Goal: Task Accomplishment & Management: Use online tool/utility

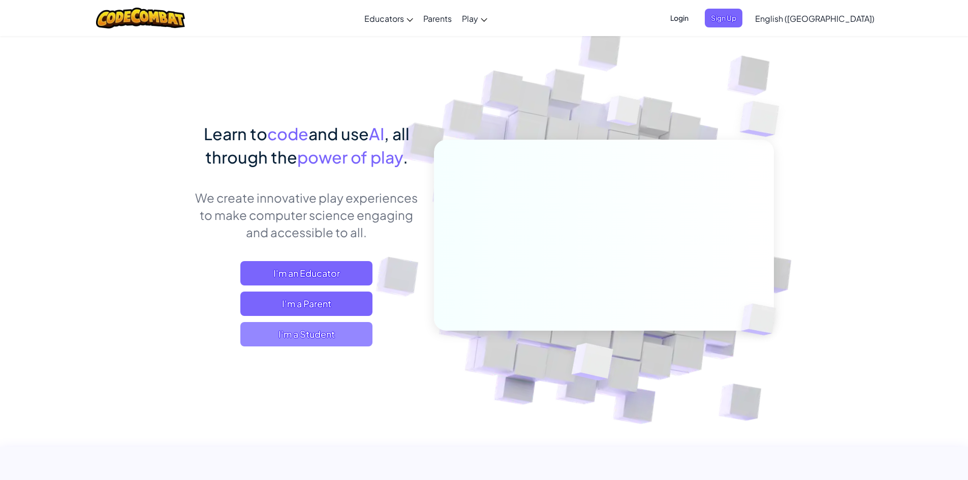
click at [341, 331] on span "I'm a Student" at bounding box center [306, 334] width 132 height 24
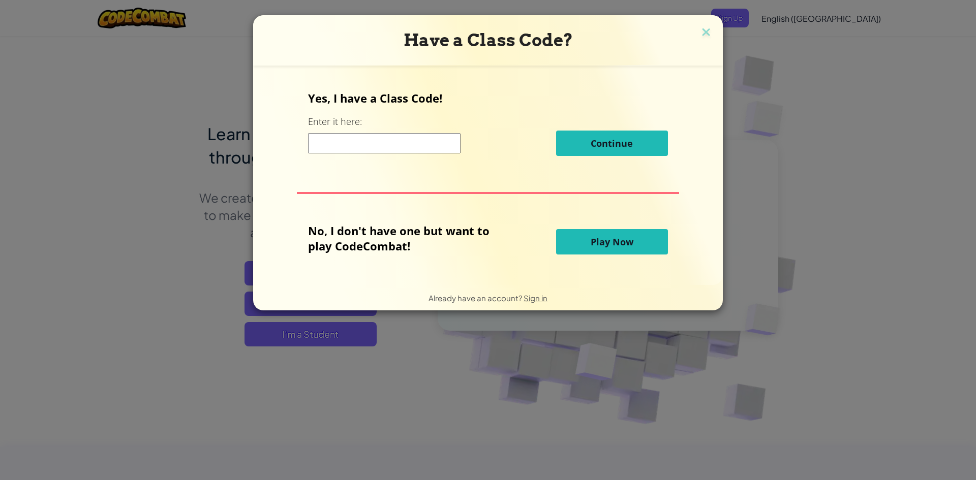
click at [629, 245] on span "Play Now" at bounding box center [611, 242] width 43 height 12
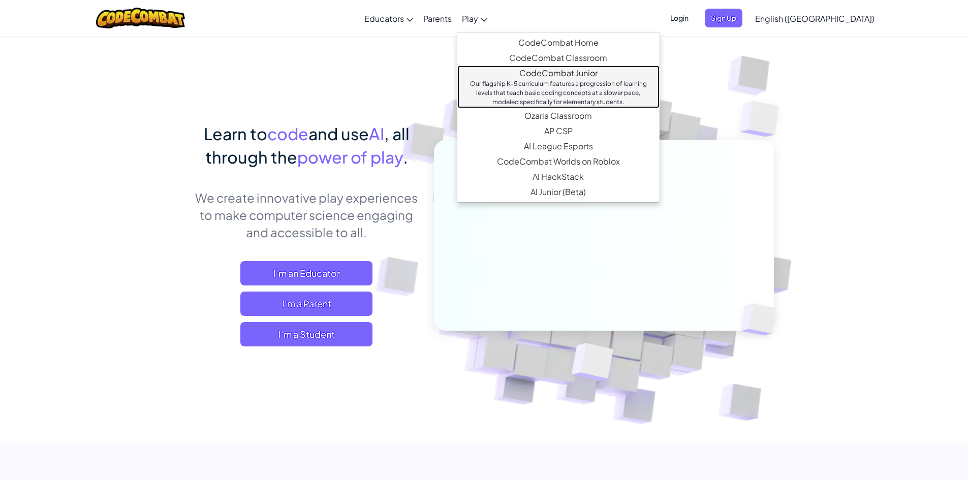
click at [538, 95] on div "Our flagship K-5 curriculum features a progression of learning levels that teac…" at bounding box center [558, 92] width 182 height 27
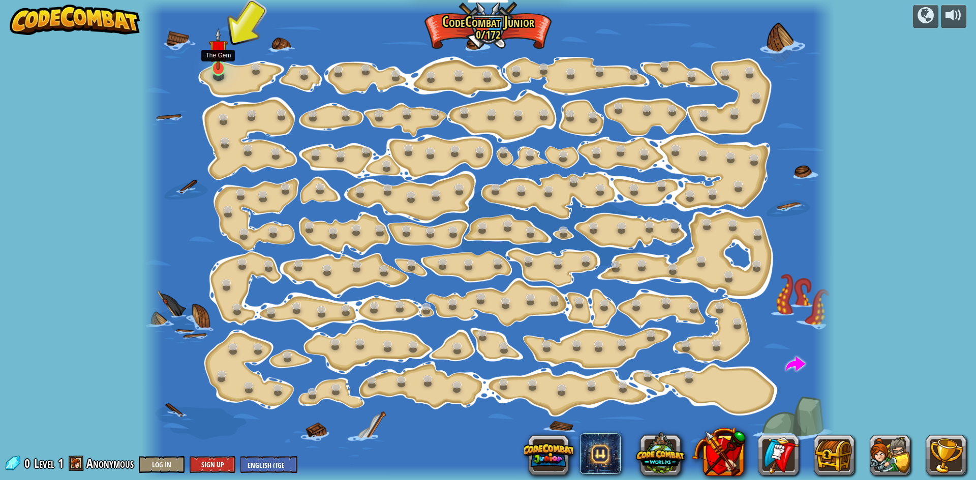
click at [214, 66] on img at bounding box center [218, 49] width 18 height 42
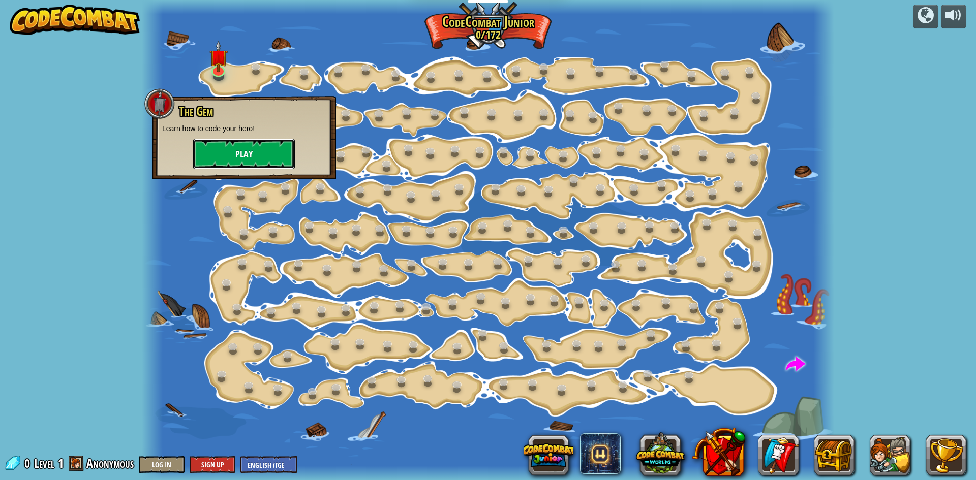
click at [200, 156] on button "Play" at bounding box center [244, 154] width 102 height 30
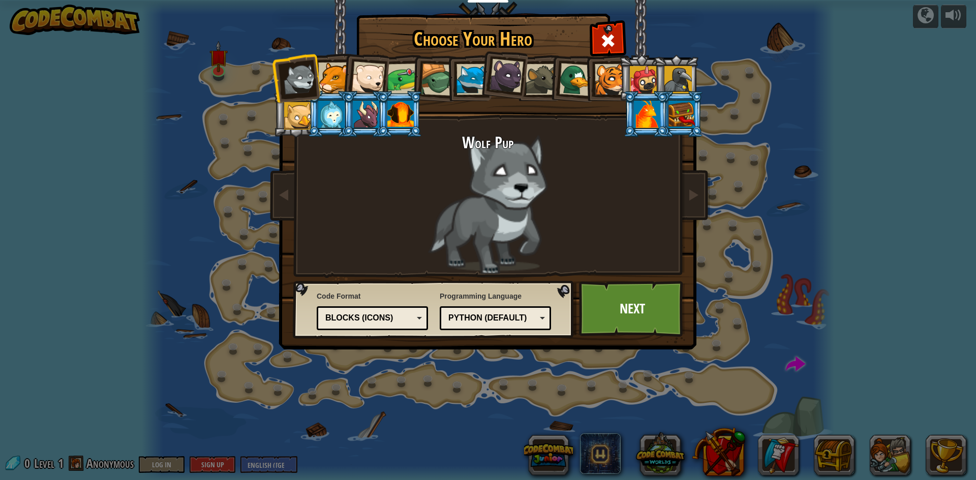
click at [399, 78] on div at bounding box center [403, 80] width 32 height 32
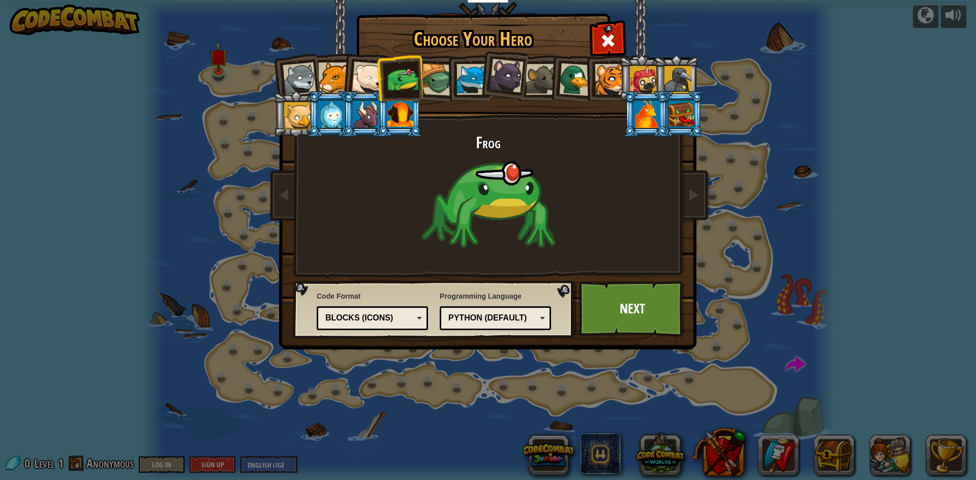
click at [378, 83] on li at bounding box center [399, 77] width 47 height 47
click at [370, 83] on div at bounding box center [368, 78] width 34 height 34
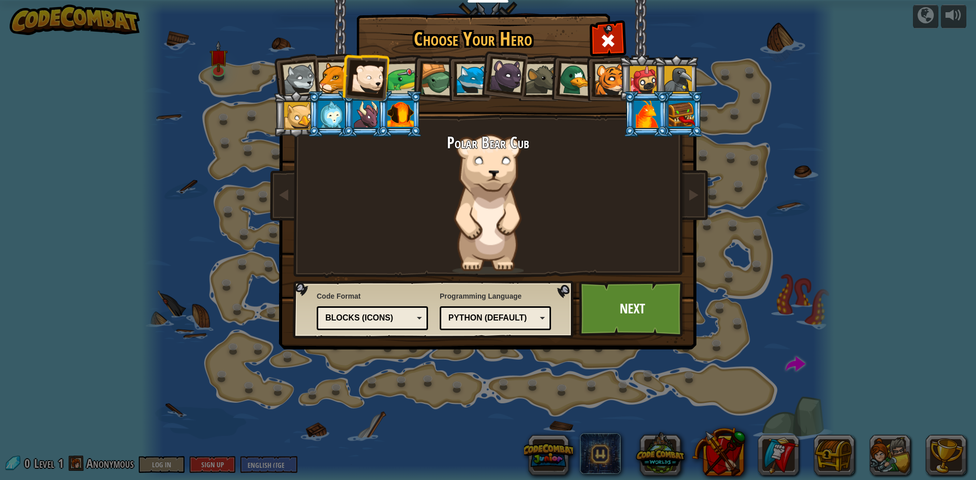
click at [334, 80] on div at bounding box center [333, 77] width 31 height 31
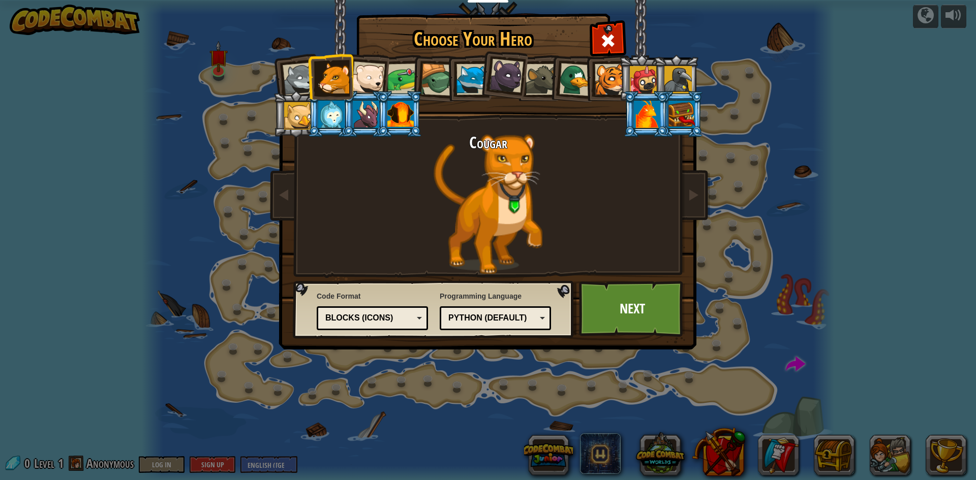
click at [464, 84] on div at bounding box center [471, 79] width 31 height 31
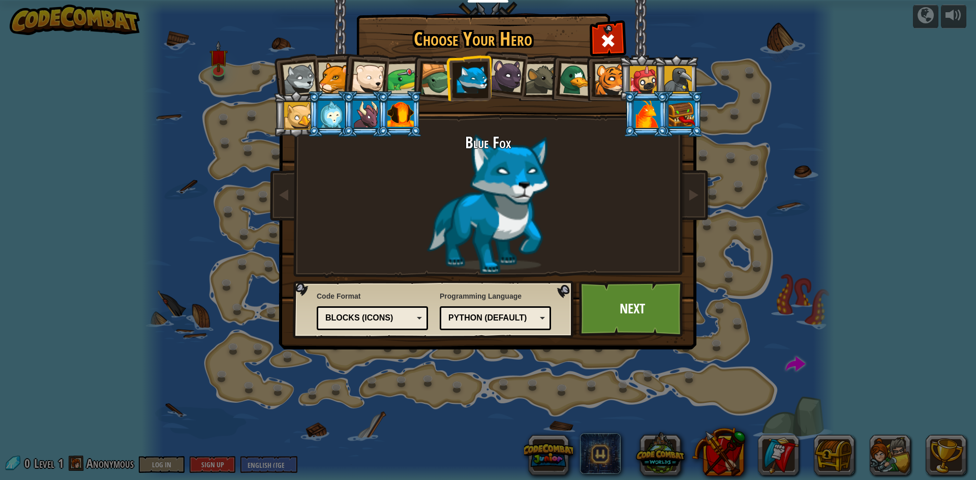
click at [673, 75] on div at bounding box center [677, 79] width 27 height 27
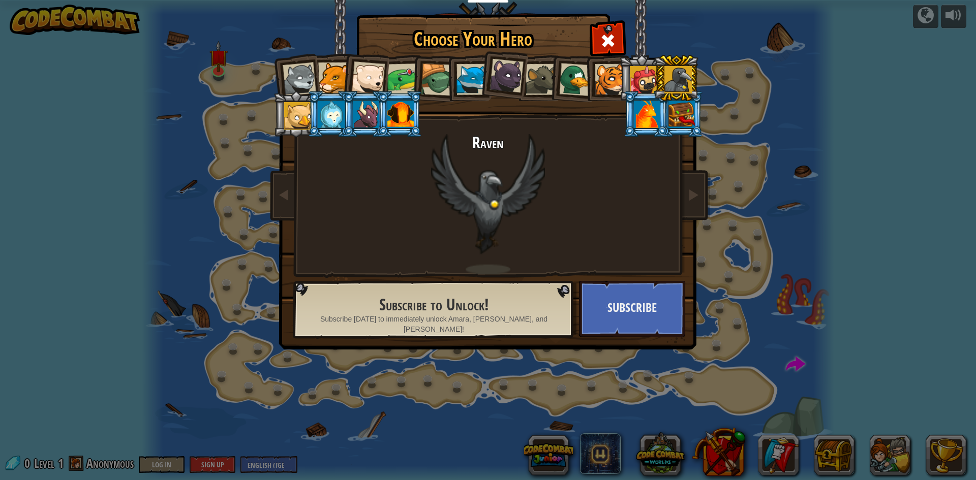
click at [641, 72] on div at bounding box center [643, 79] width 27 height 27
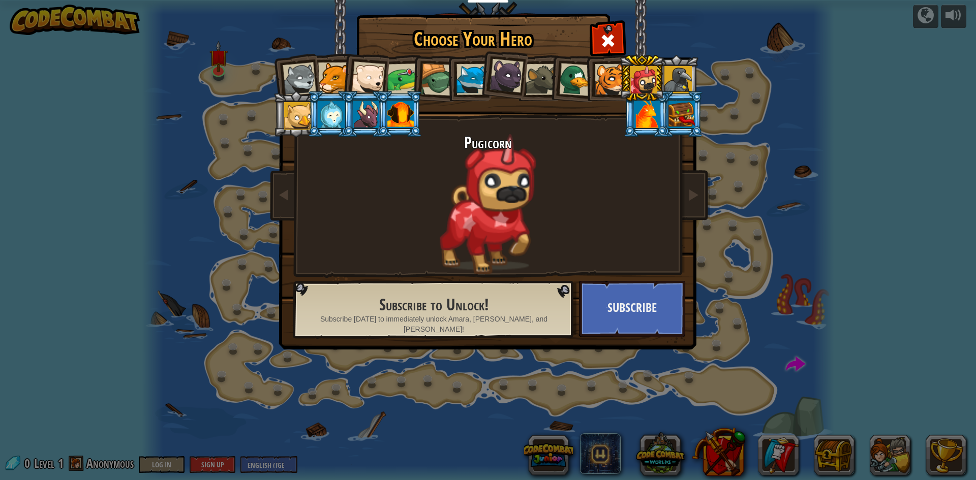
click at [649, 104] on div at bounding box center [647, 114] width 26 height 27
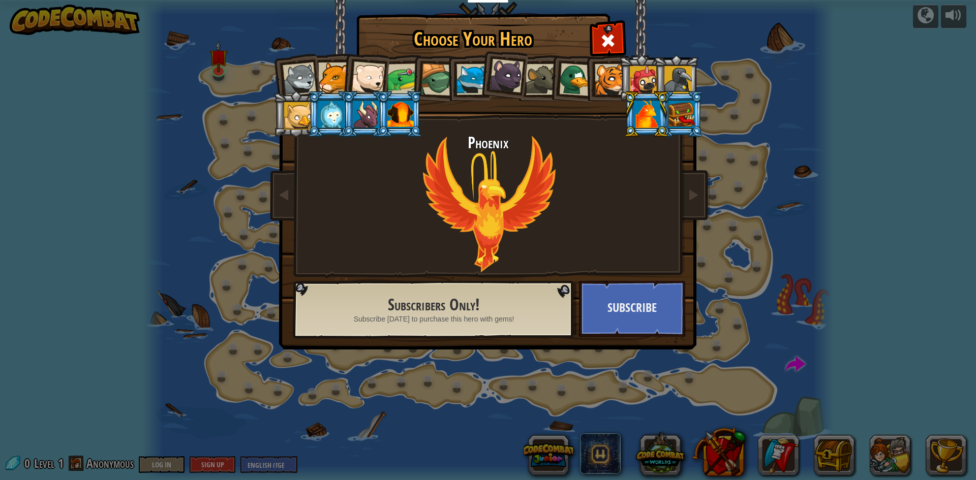
click at [477, 70] on div at bounding box center [471, 79] width 31 height 31
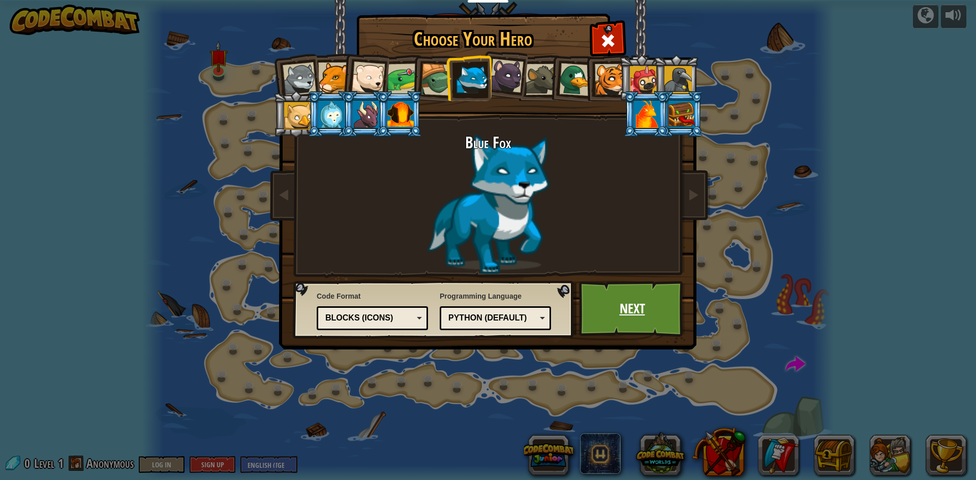
click at [593, 315] on link "Next" at bounding box center [632, 309] width 106 height 56
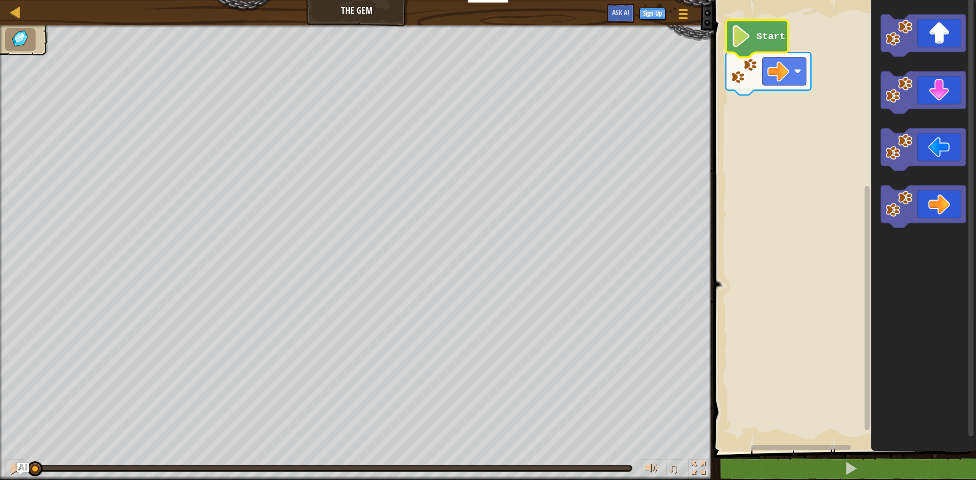
click at [741, 35] on image "Blockly Workspace" at bounding box center [741, 36] width 21 height 22
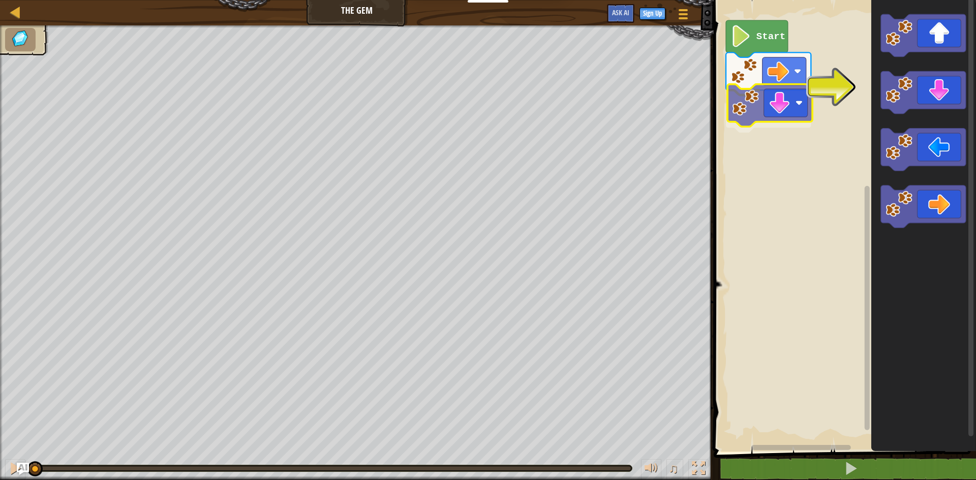
click at [746, 107] on div "Start" at bounding box center [842, 223] width 265 height 457
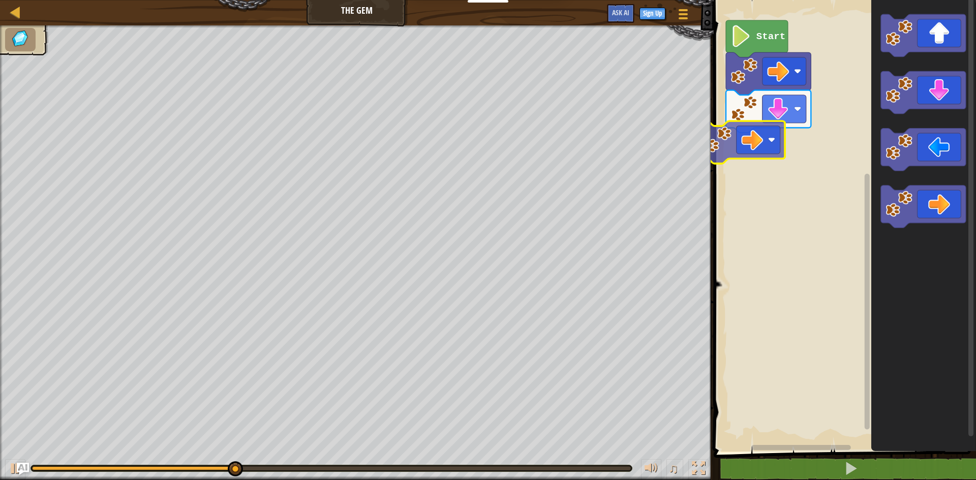
click at [745, 152] on div "Start" at bounding box center [842, 223] width 265 height 457
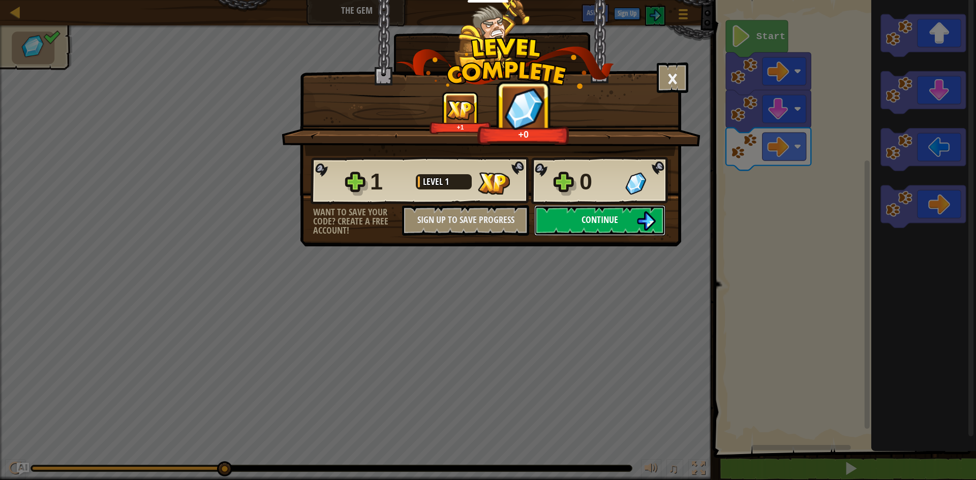
click at [637, 217] on img at bounding box center [645, 220] width 19 height 19
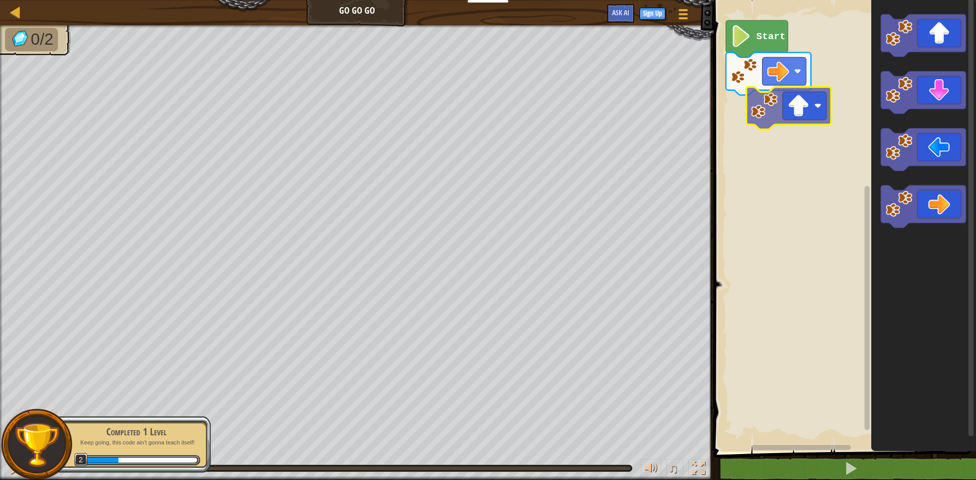
click at [777, 118] on div "Start" at bounding box center [842, 223] width 265 height 457
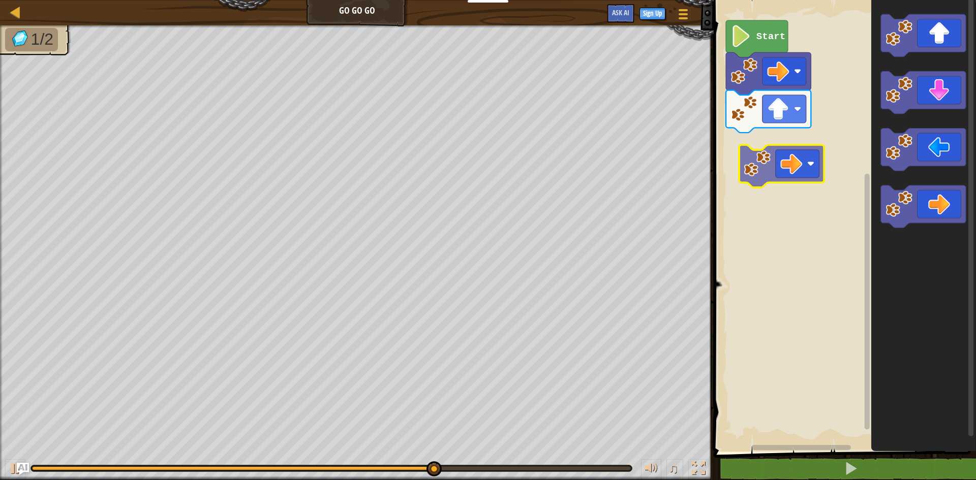
click at [797, 150] on div "Start" at bounding box center [842, 223] width 265 height 457
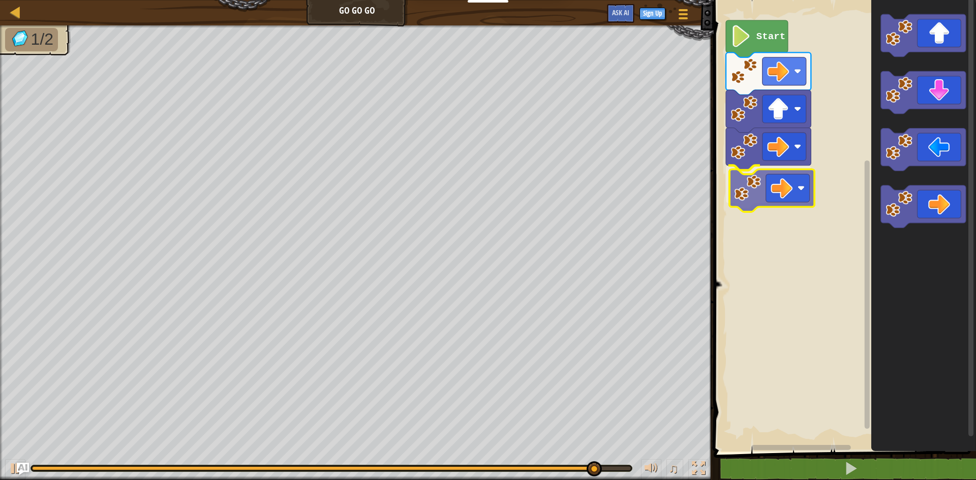
click at [751, 198] on div "Start" at bounding box center [842, 223] width 265 height 457
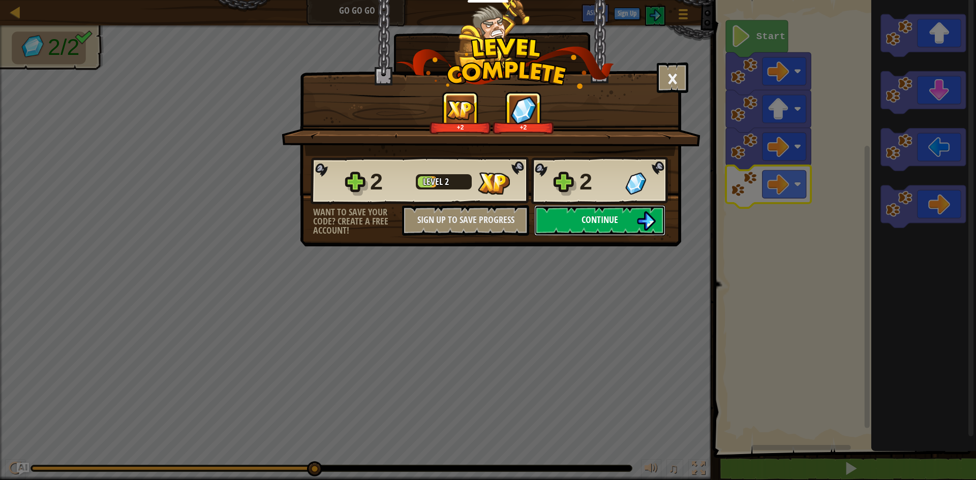
drag, startPoint x: 659, startPoint y: 223, endPoint x: 653, endPoint y: 223, distance: 5.6
click at [653, 223] on button "Continue" at bounding box center [599, 220] width 131 height 30
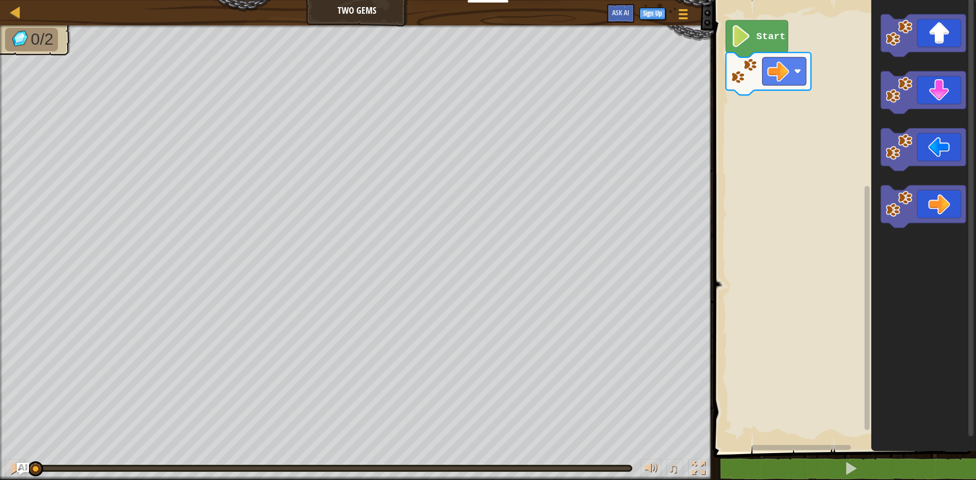
click at [701, 224] on div "Map Two Gems Game Menu Sign Up Ask AI 1 ההההההההההההההההההההההההההההההההההההההה…" at bounding box center [488, 240] width 976 height 480
click at [733, 106] on div "Start" at bounding box center [842, 223] width 265 height 457
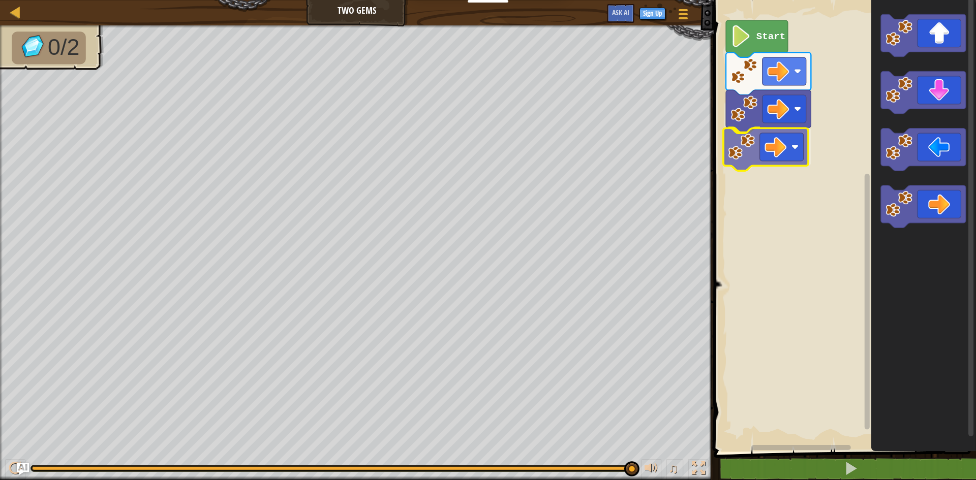
click at [770, 150] on div "Start" at bounding box center [842, 223] width 265 height 457
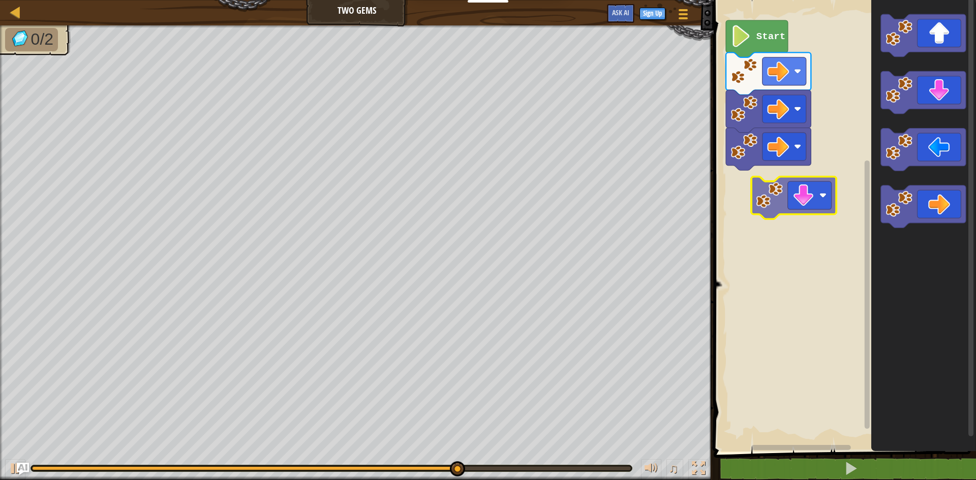
click at [803, 194] on div "Start" at bounding box center [842, 223] width 265 height 457
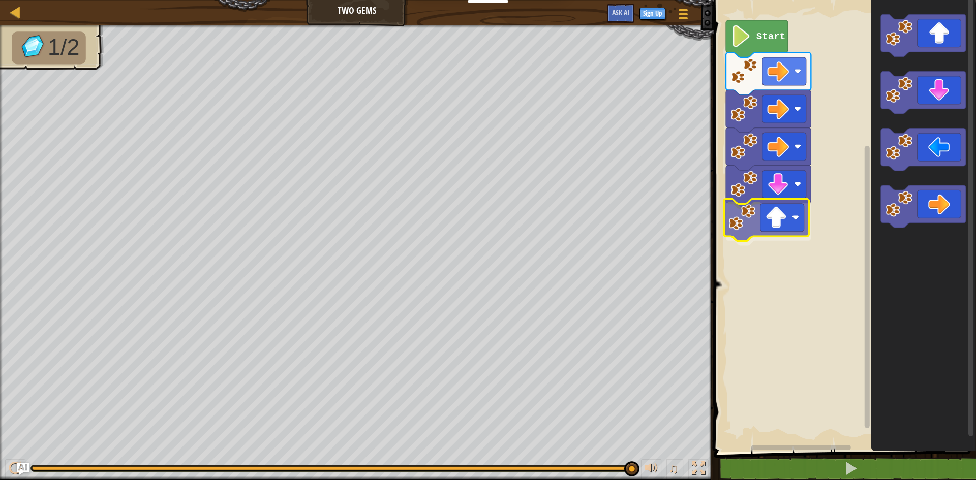
click at [758, 222] on div "Start" at bounding box center [842, 223] width 265 height 457
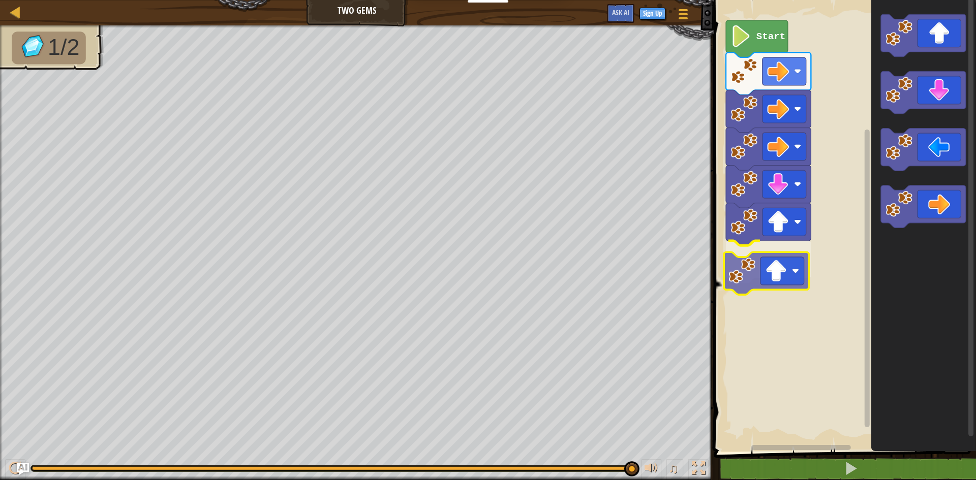
click at [763, 286] on div "Start" at bounding box center [842, 223] width 265 height 457
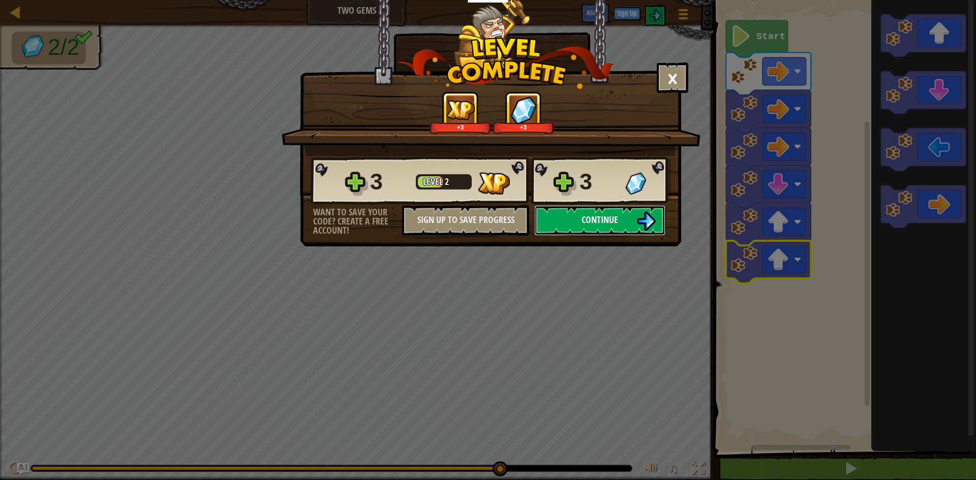
click at [621, 219] on button "Continue" at bounding box center [599, 220] width 131 height 30
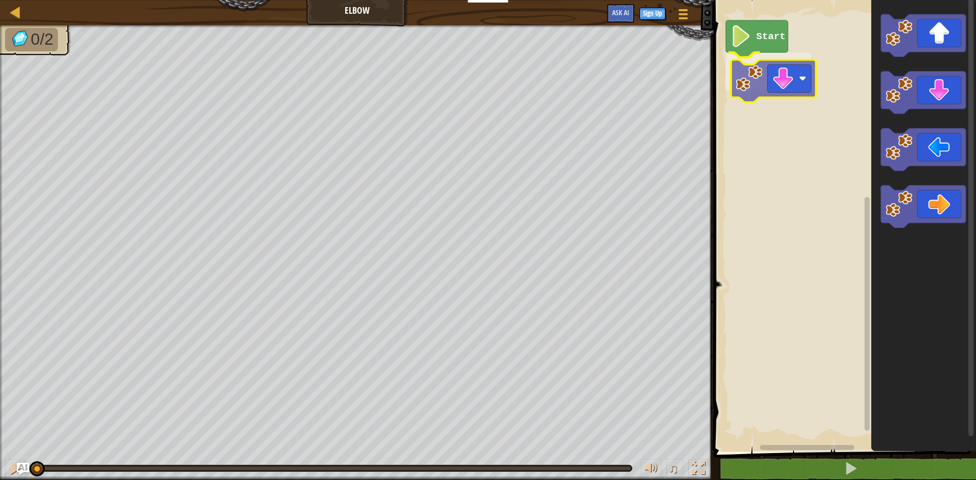
click at [784, 68] on div "Start" at bounding box center [842, 223] width 265 height 457
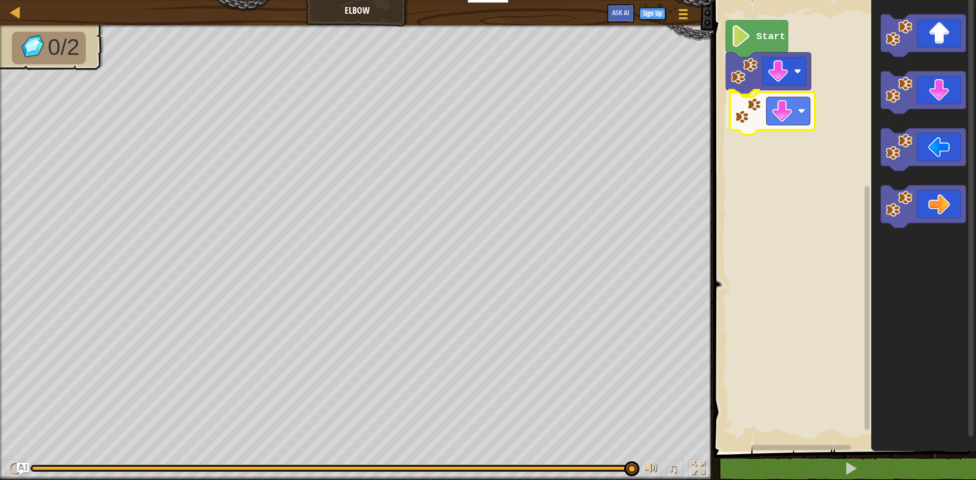
click at [782, 111] on div "Start" at bounding box center [842, 223] width 265 height 457
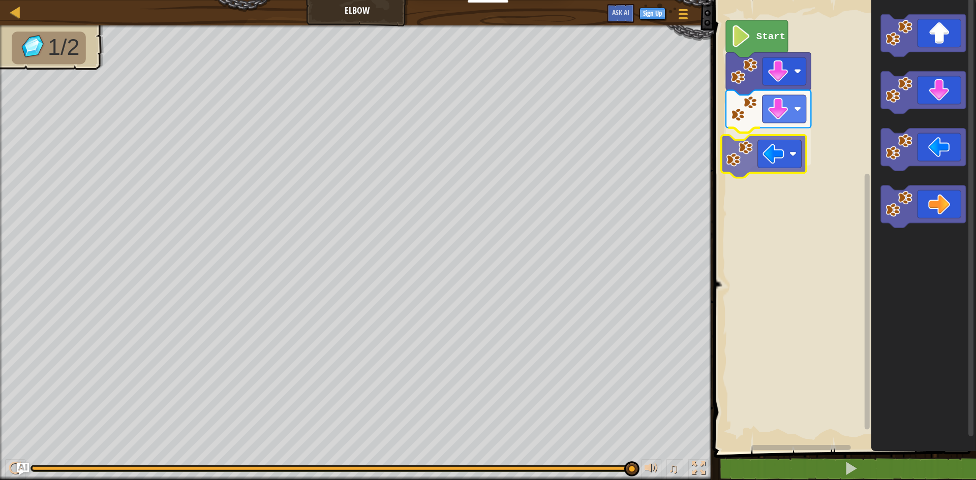
click at [793, 148] on div "Start" at bounding box center [842, 223] width 265 height 457
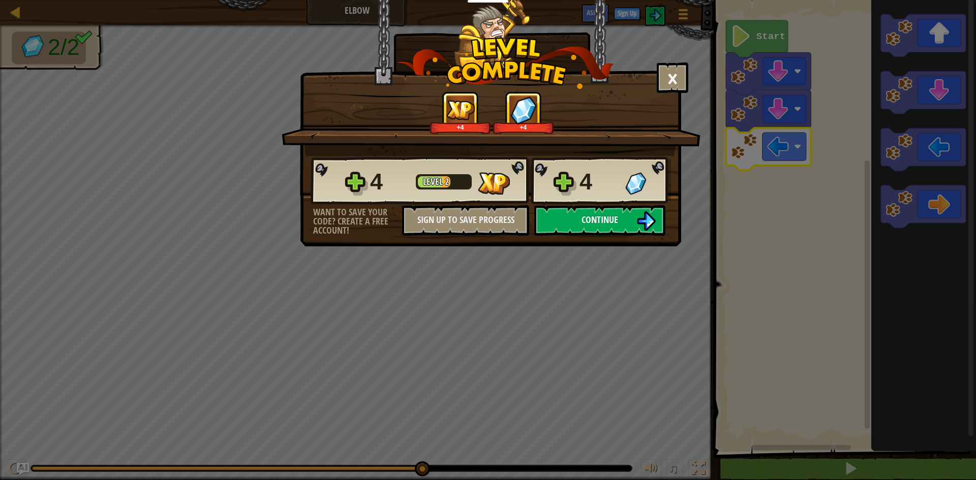
click at [637, 225] on img at bounding box center [645, 220] width 19 height 19
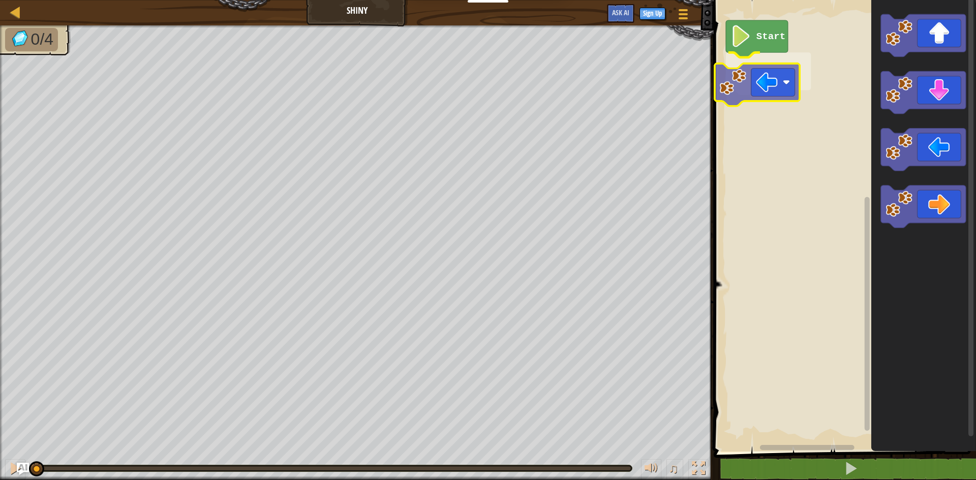
click at [781, 84] on div "Start" at bounding box center [842, 223] width 265 height 457
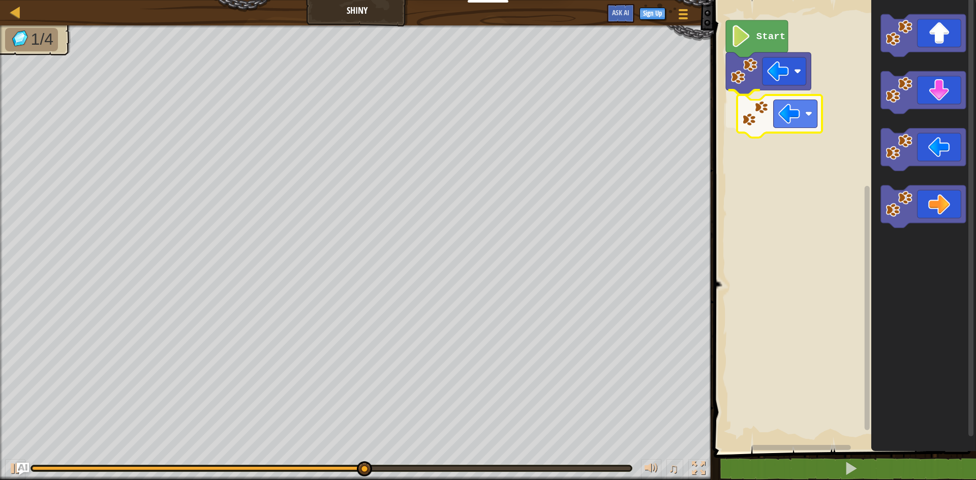
click at [764, 122] on div "Start" at bounding box center [842, 223] width 265 height 457
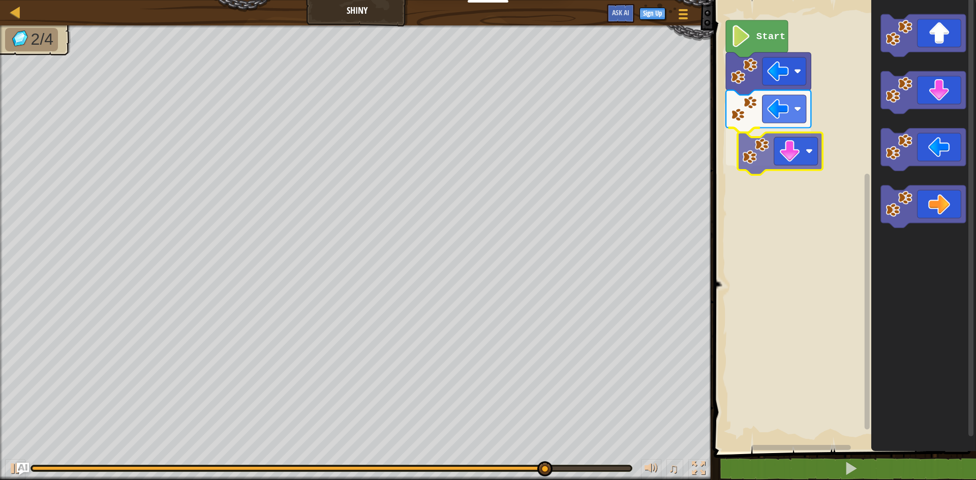
click at [776, 139] on div "Start" at bounding box center [842, 223] width 265 height 457
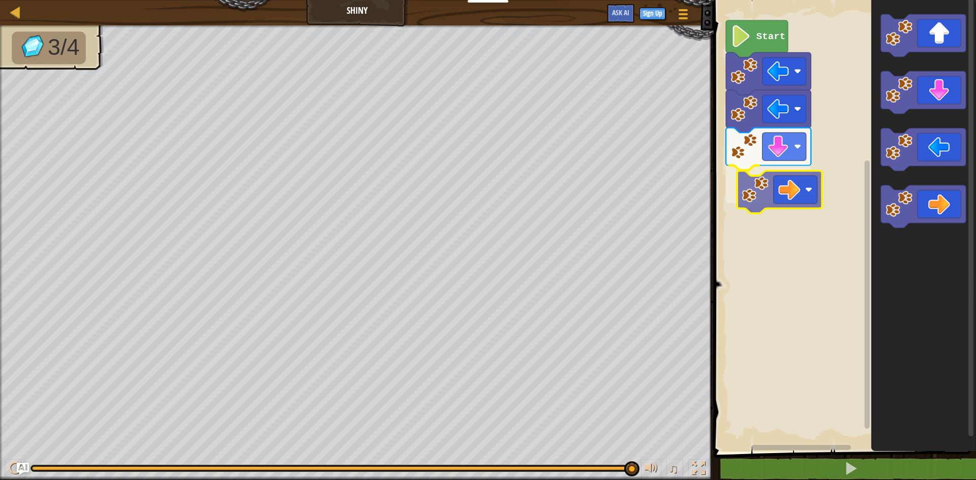
click at [788, 181] on div "Start" at bounding box center [842, 223] width 265 height 457
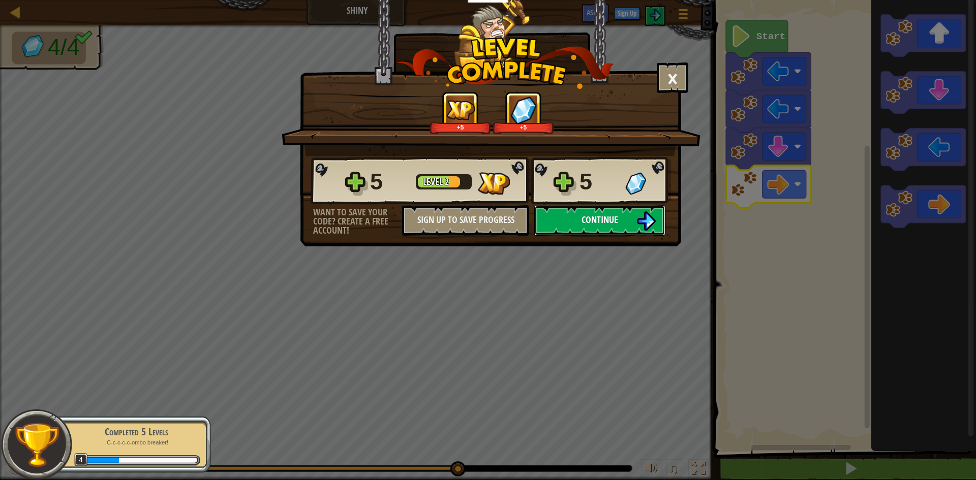
click at [627, 223] on button "Continue" at bounding box center [599, 220] width 131 height 30
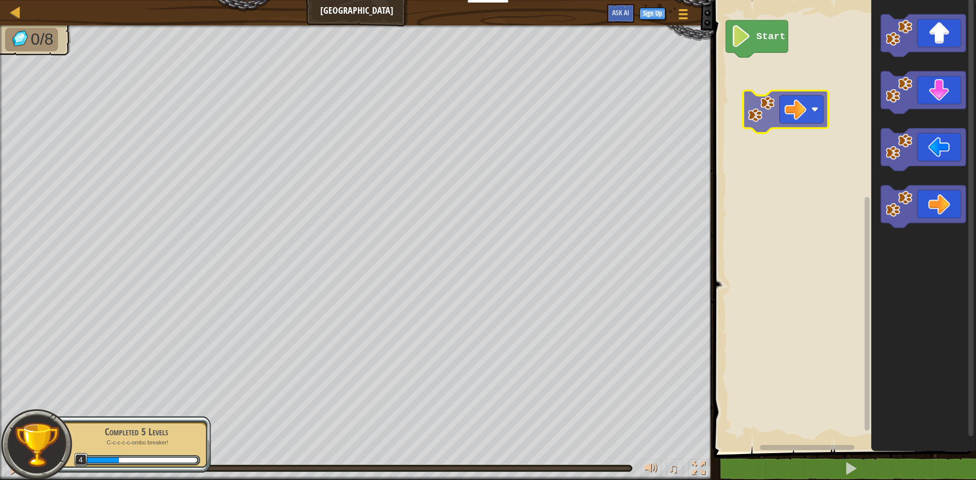
click at [794, 116] on div "Start" at bounding box center [842, 223] width 265 height 457
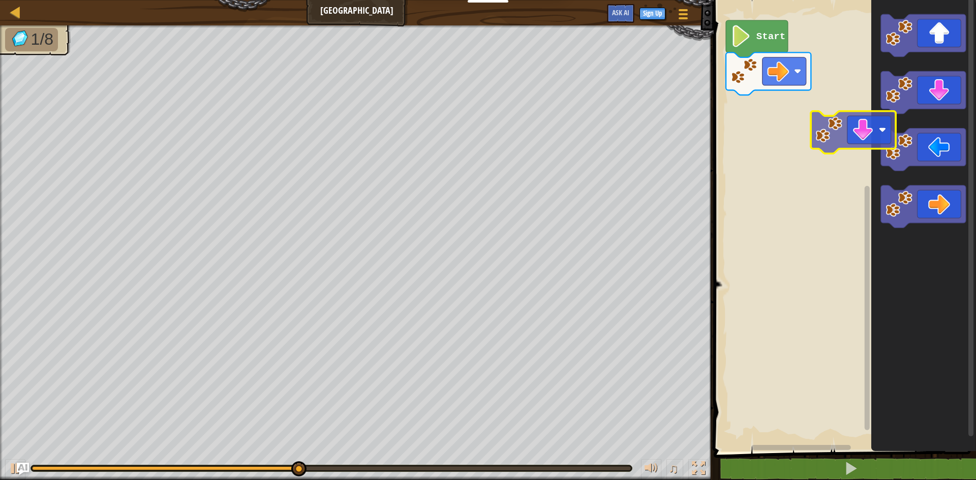
click at [852, 140] on div "Start" at bounding box center [842, 223] width 265 height 457
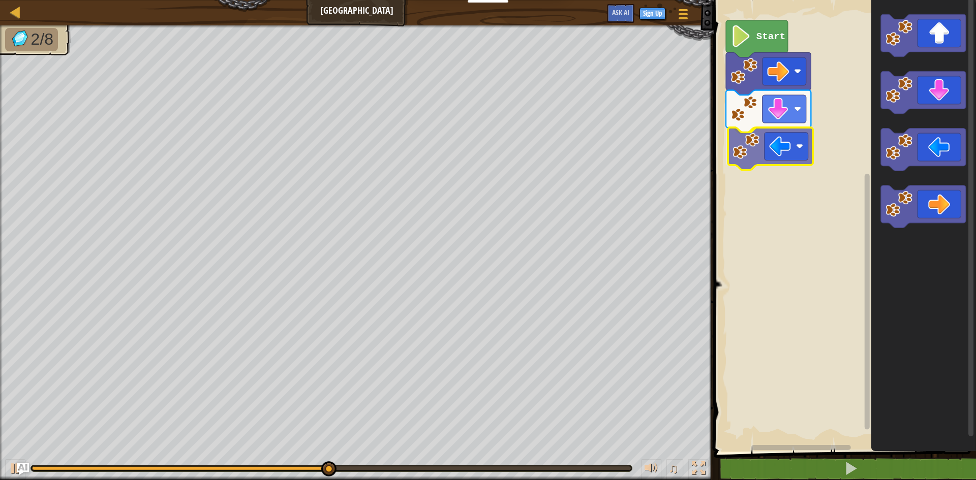
click at [765, 160] on div "Start" at bounding box center [842, 223] width 265 height 457
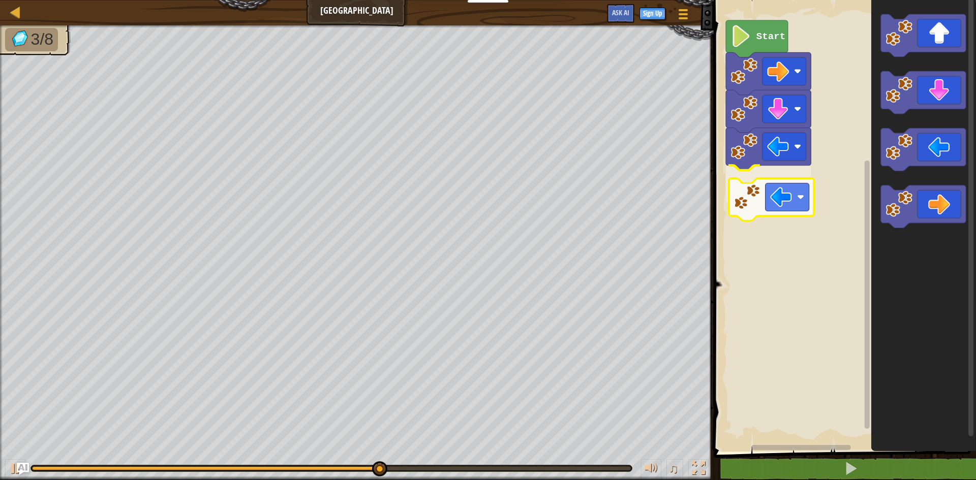
click at [746, 195] on div "Start" at bounding box center [842, 223] width 265 height 457
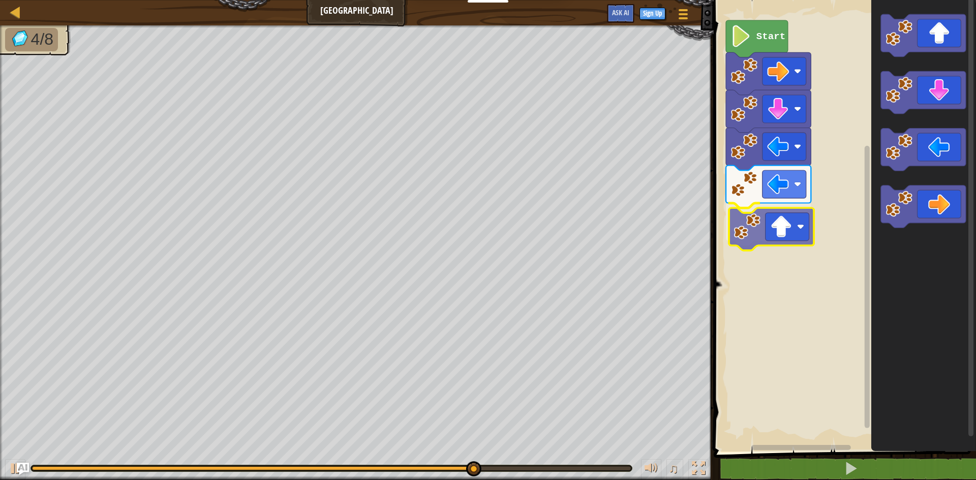
click at [782, 243] on div "Start" at bounding box center [842, 223] width 265 height 457
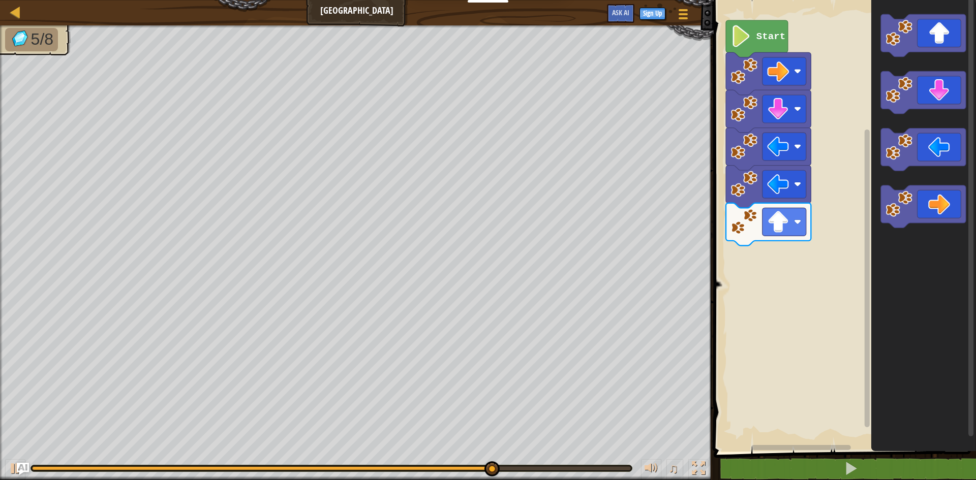
click at [883, 193] on g "Blockly Workspace" at bounding box center [923, 121] width 85 height 214
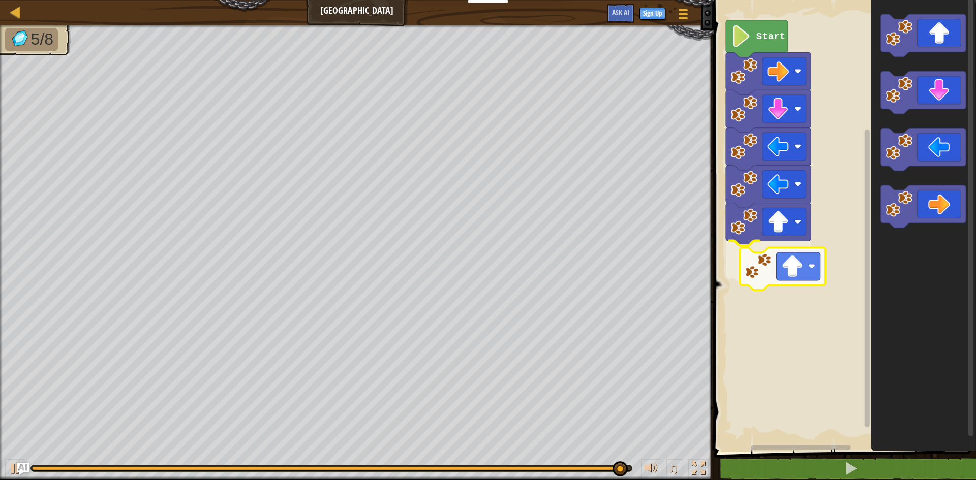
click at [815, 258] on div "Start" at bounding box center [842, 223] width 265 height 457
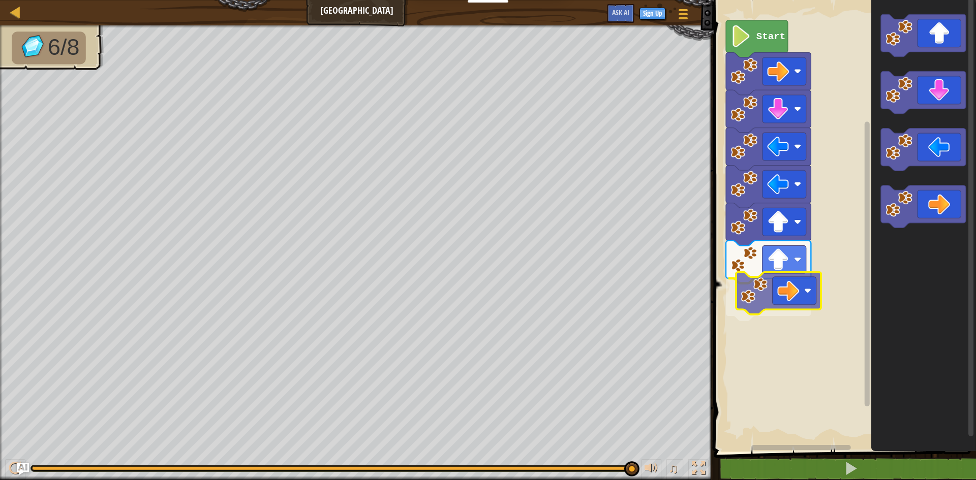
click at [804, 293] on div "Start" at bounding box center [842, 223] width 265 height 457
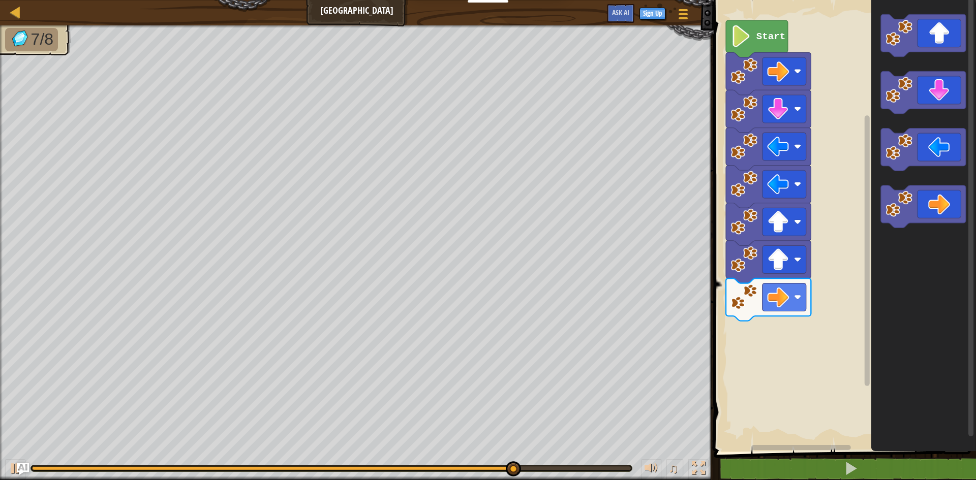
click at [834, 281] on div "Start" at bounding box center [842, 223] width 265 height 457
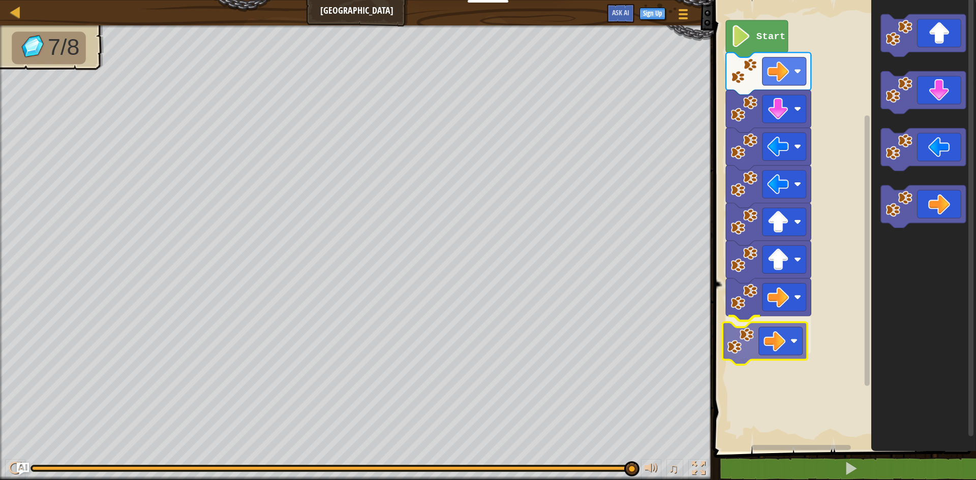
click at [753, 348] on div "Start" at bounding box center [842, 223] width 265 height 457
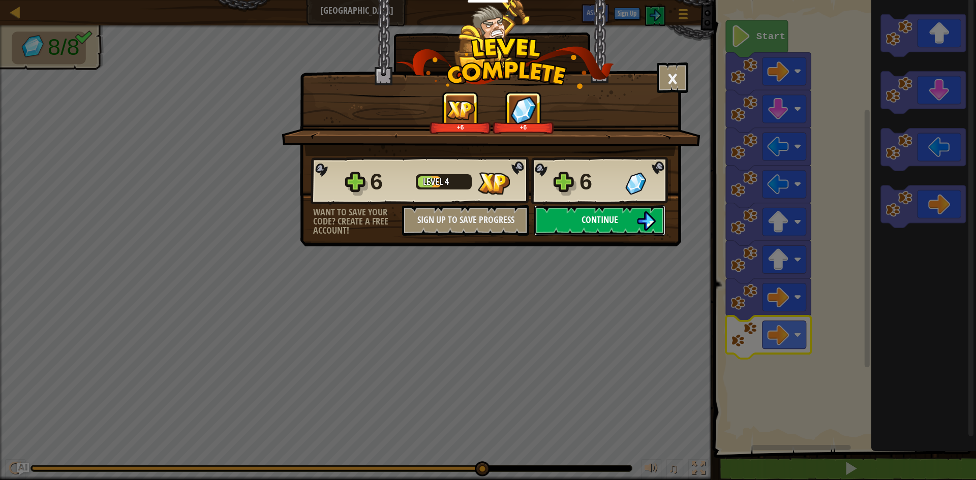
click at [609, 212] on button "Continue" at bounding box center [599, 220] width 131 height 30
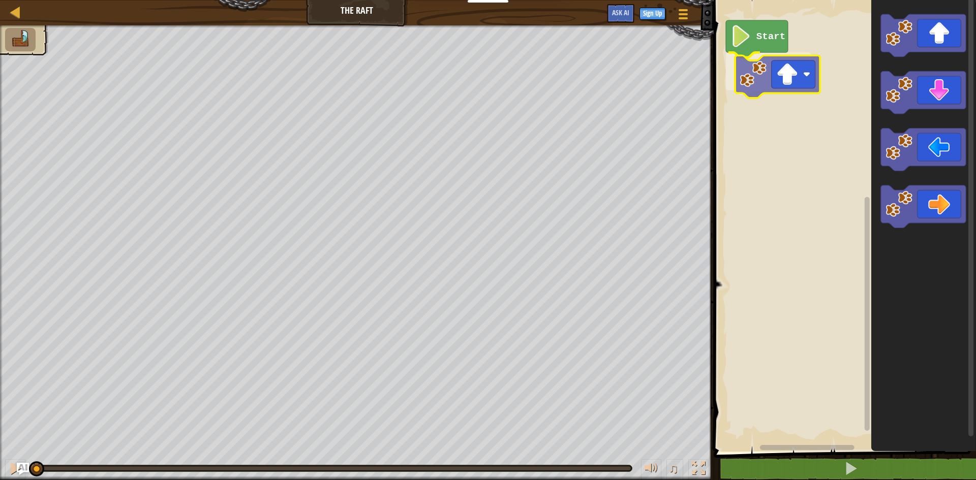
click at [757, 68] on div "Start" at bounding box center [842, 223] width 265 height 457
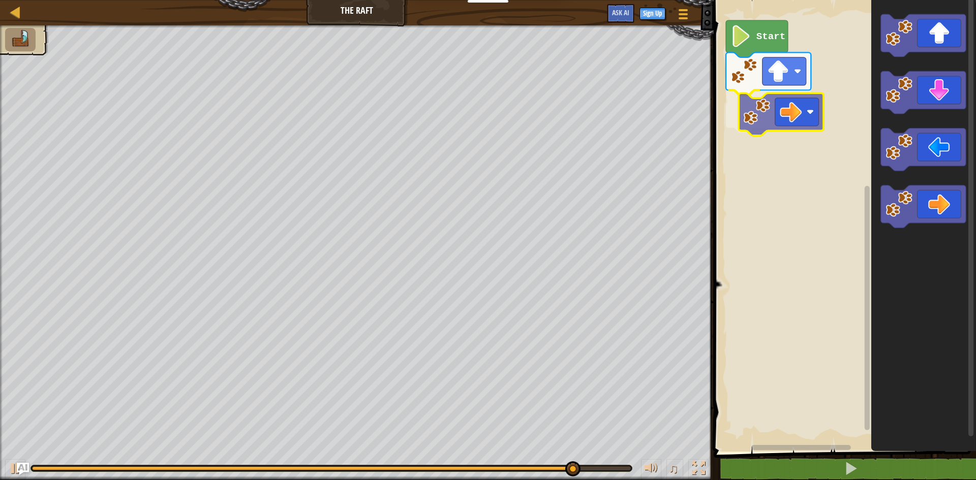
click at [793, 112] on div "Start" at bounding box center [842, 223] width 265 height 457
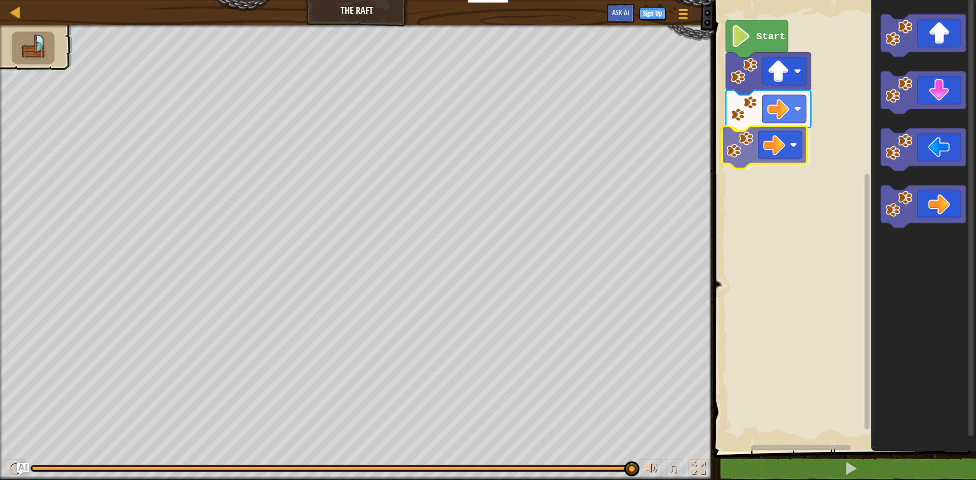
click at [772, 142] on div "Start" at bounding box center [842, 223] width 265 height 457
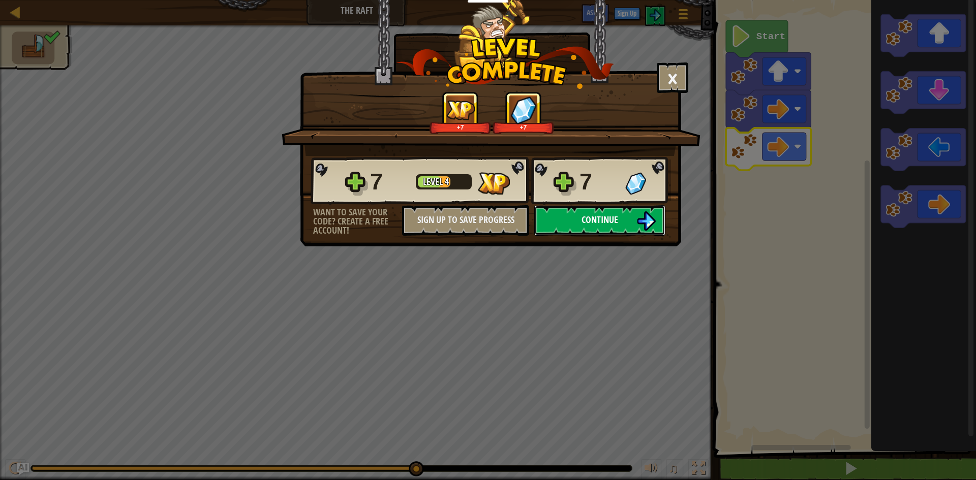
click at [603, 211] on button "Continue" at bounding box center [599, 220] width 131 height 30
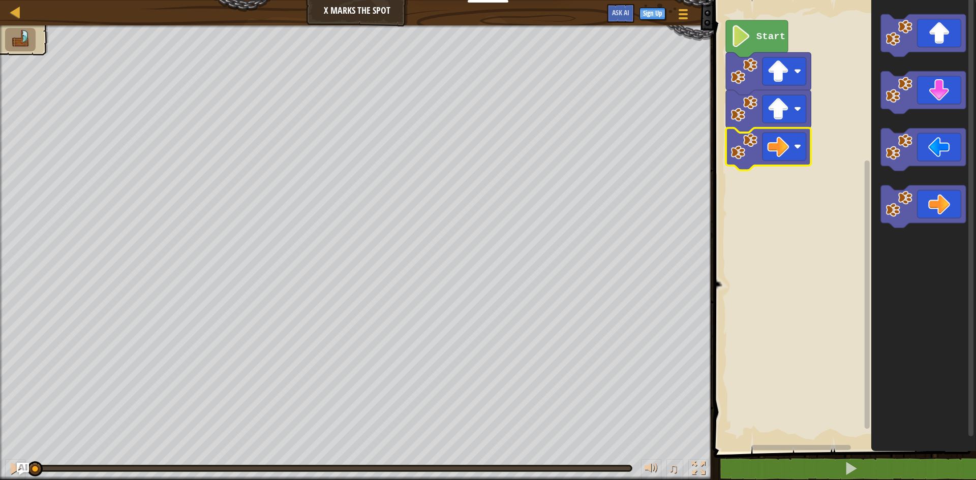
click at [819, 136] on rect "Blockly Workspace" at bounding box center [842, 223] width 265 height 457
click at [847, 132] on div "Start" at bounding box center [842, 223] width 265 height 457
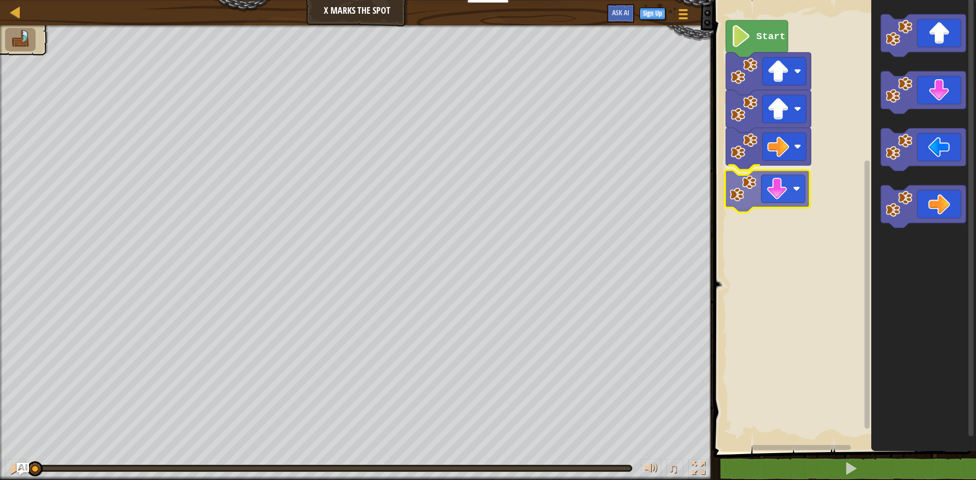
click at [745, 176] on div "Start" at bounding box center [842, 223] width 265 height 457
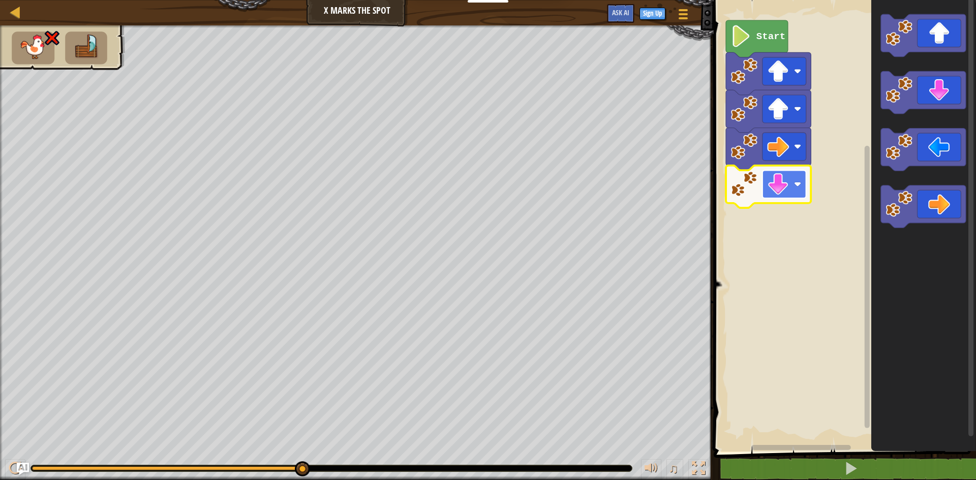
click at [798, 183] on image "Blockly Workspace" at bounding box center [797, 184] width 7 height 7
click at [792, 178] on rect "Blockly Workspace" at bounding box center [784, 184] width 44 height 28
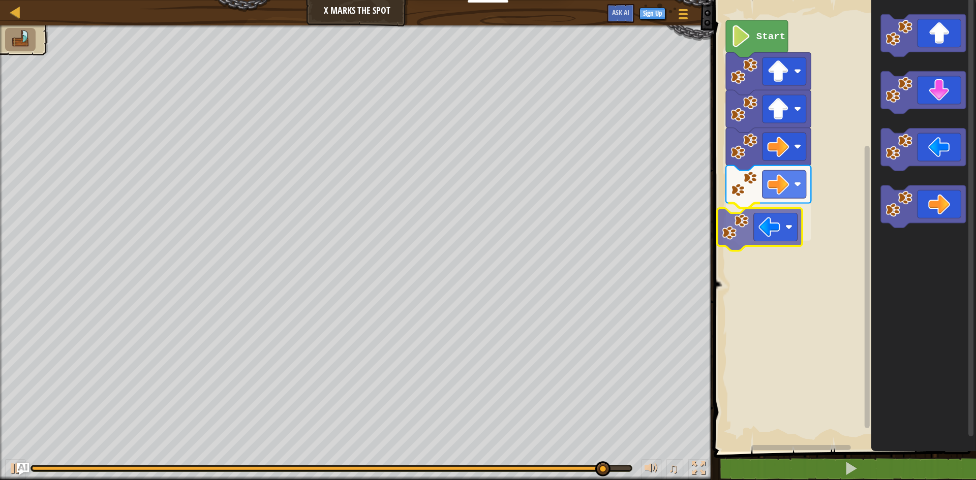
click at [767, 222] on div "Start" at bounding box center [842, 223] width 265 height 457
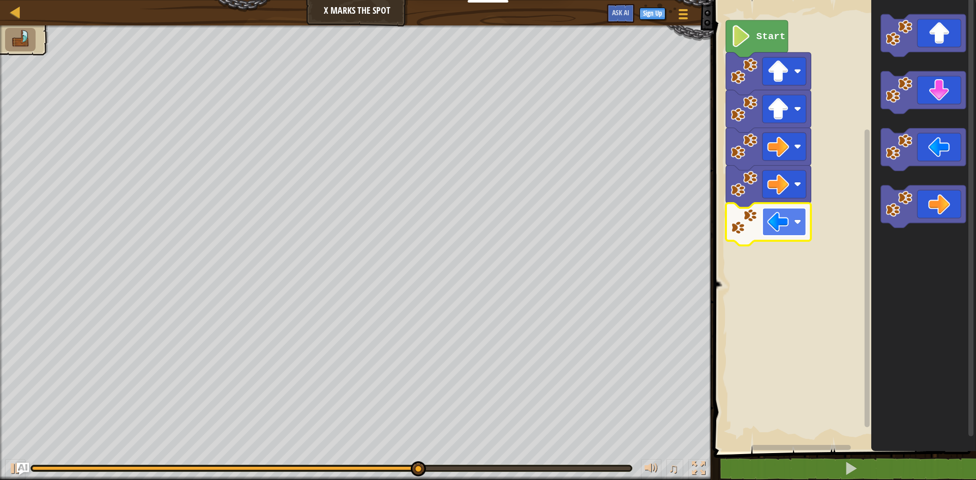
click at [799, 218] on rect "Blockly Workspace" at bounding box center [784, 222] width 44 height 28
click at [827, 223] on rect "Blockly Workspace" at bounding box center [842, 223] width 265 height 457
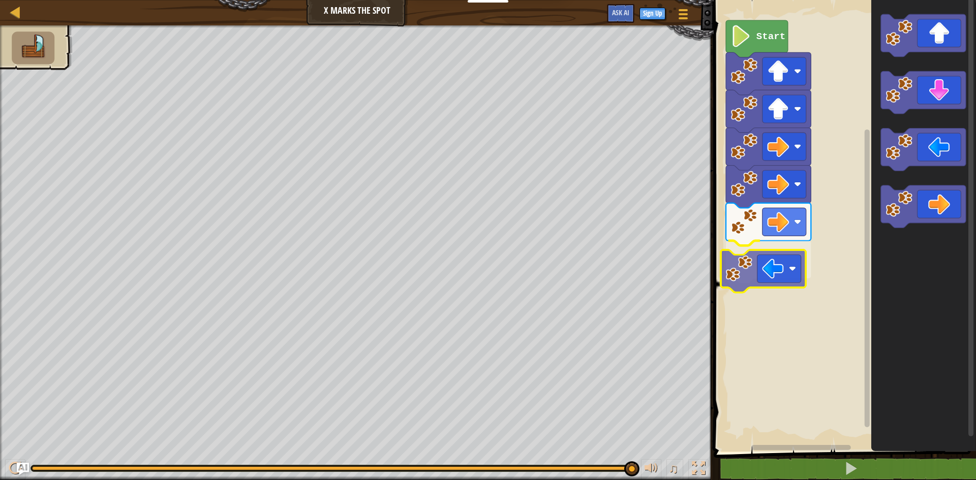
click at [772, 282] on div "Start" at bounding box center [842, 223] width 265 height 457
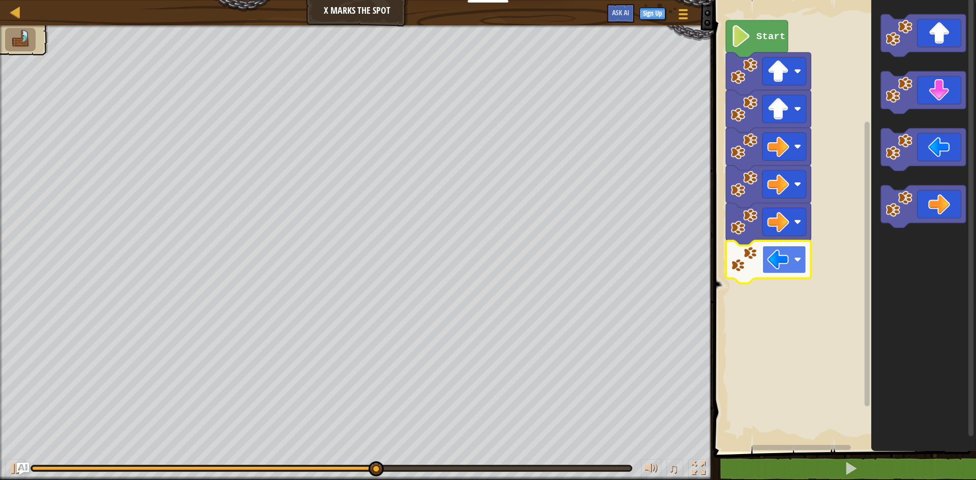
click at [797, 251] on rect "Blockly Workspace" at bounding box center [784, 259] width 44 height 28
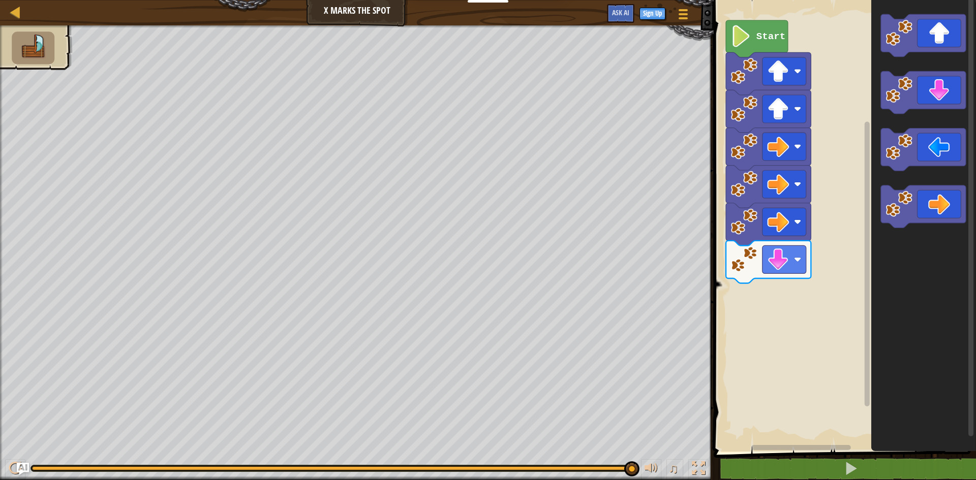
click at [805, 239] on div "Start" at bounding box center [842, 223] width 265 height 457
click at [780, 297] on div "Start" at bounding box center [842, 223] width 265 height 457
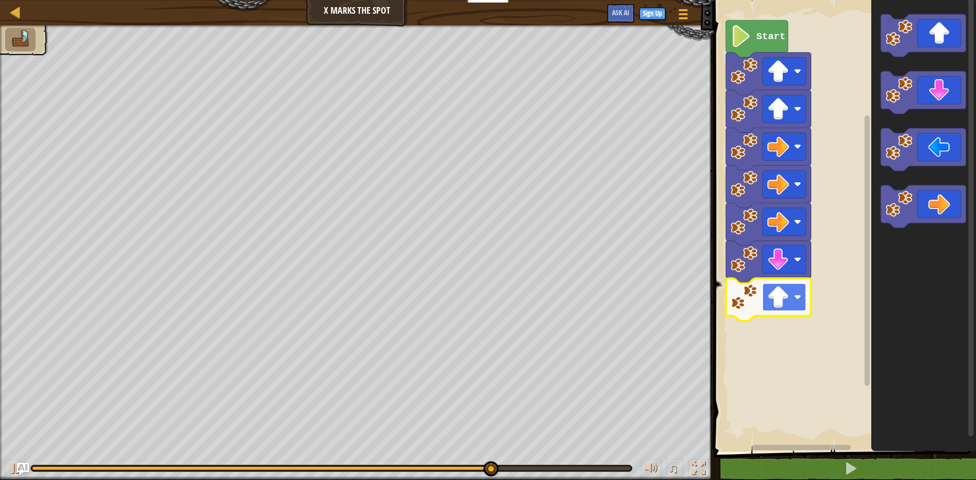
click at [806, 288] on rect "Blockly Workspace" at bounding box center [784, 298] width 44 height 28
click at [798, 292] on rect "Blockly Workspace" at bounding box center [784, 298] width 44 height 28
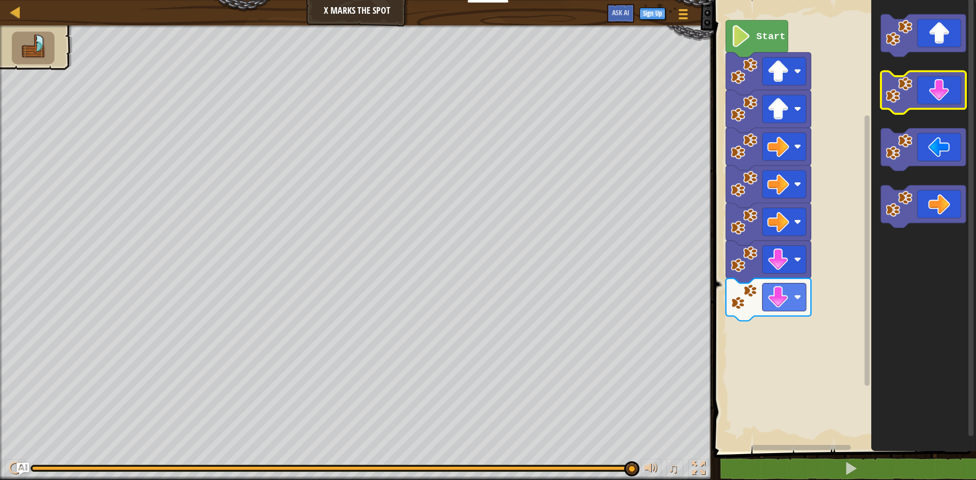
click at [906, 83] on g "Blockly Workspace" at bounding box center [923, 121] width 85 height 214
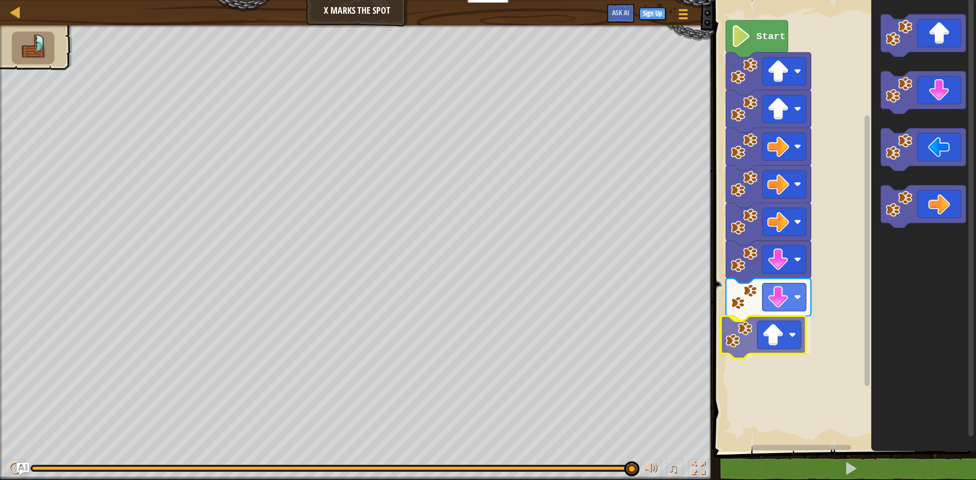
click at [776, 341] on div "Start" at bounding box center [842, 223] width 265 height 457
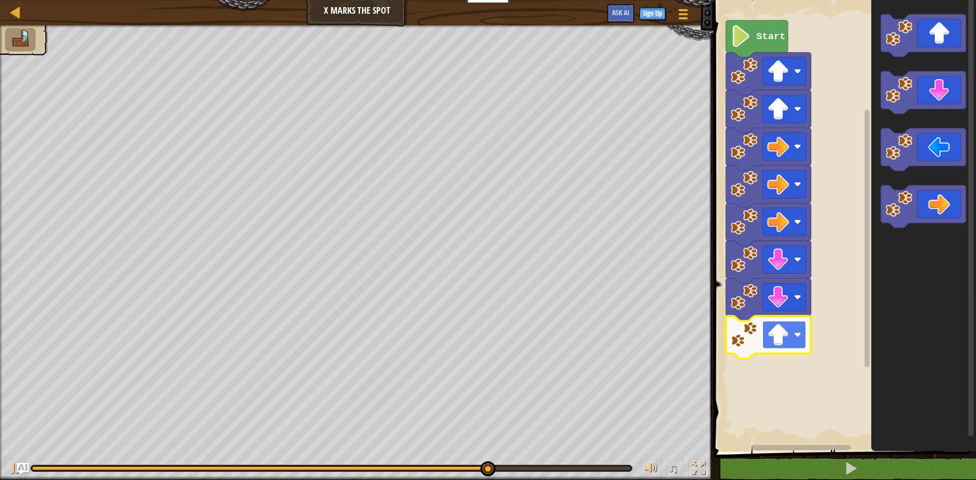
click at [798, 331] on image "Blockly Workspace" at bounding box center [797, 334] width 7 height 7
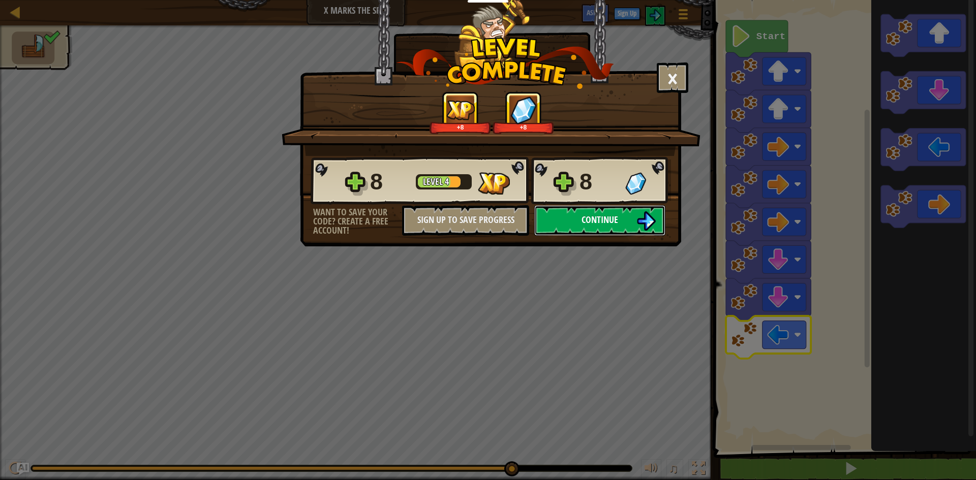
click at [646, 228] on img at bounding box center [645, 220] width 19 height 19
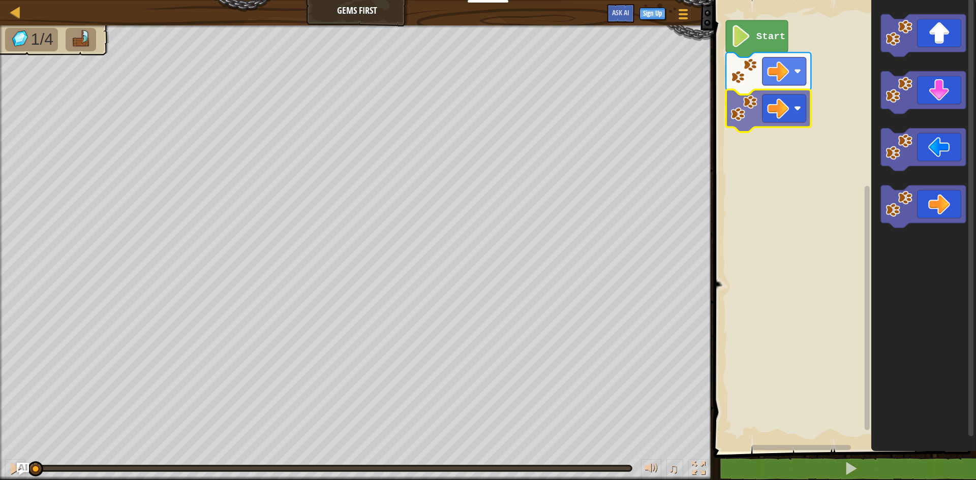
click at [792, 116] on div "Start" at bounding box center [842, 223] width 265 height 457
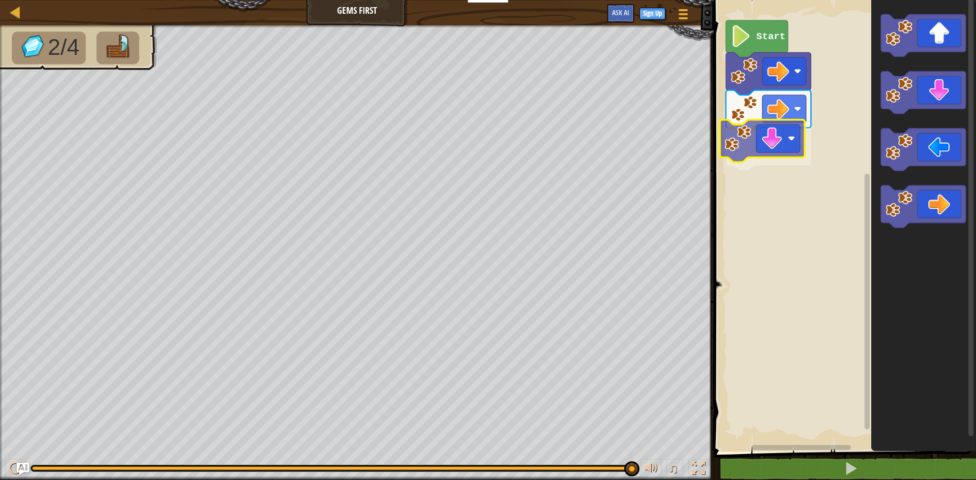
click at [778, 141] on div "Start" at bounding box center [842, 223] width 265 height 457
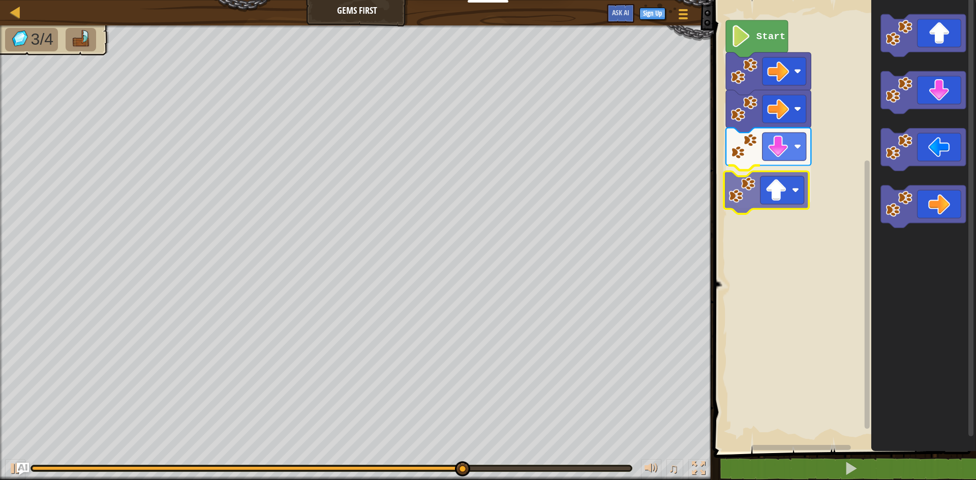
click at [775, 185] on div "Start" at bounding box center [842, 223] width 265 height 457
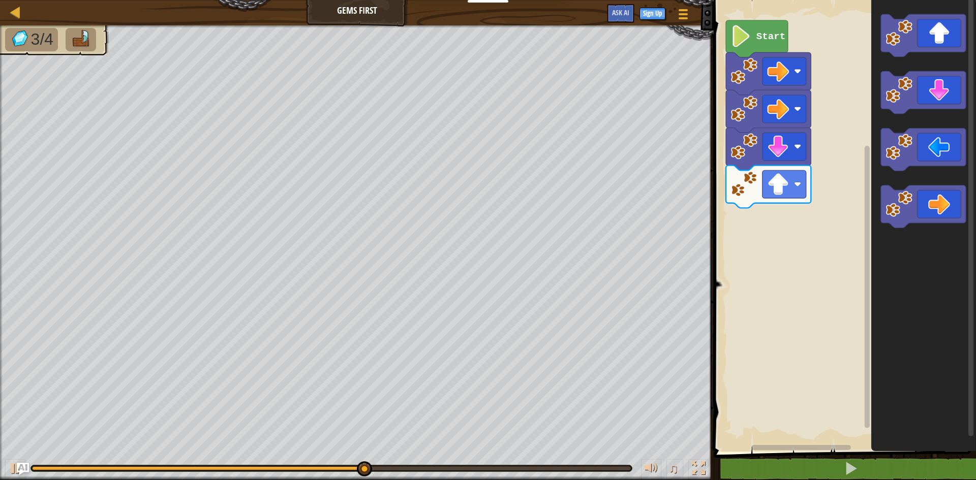
click at [850, 348] on div "Start" at bounding box center [842, 223] width 265 height 457
click at [870, 123] on div "Start" at bounding box center [842, 223] width 265 height 457
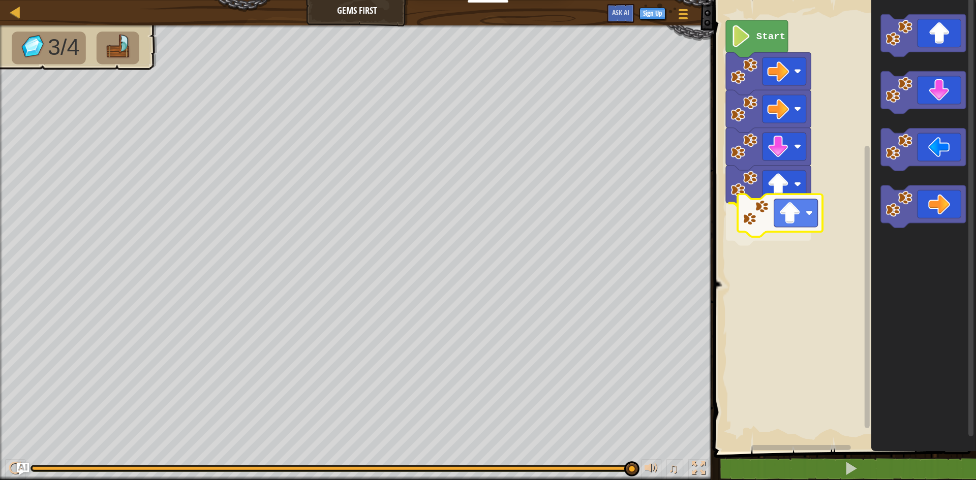
click at [760, 203] on div "Start" at bounding box center [842, 223] width 265 height 457
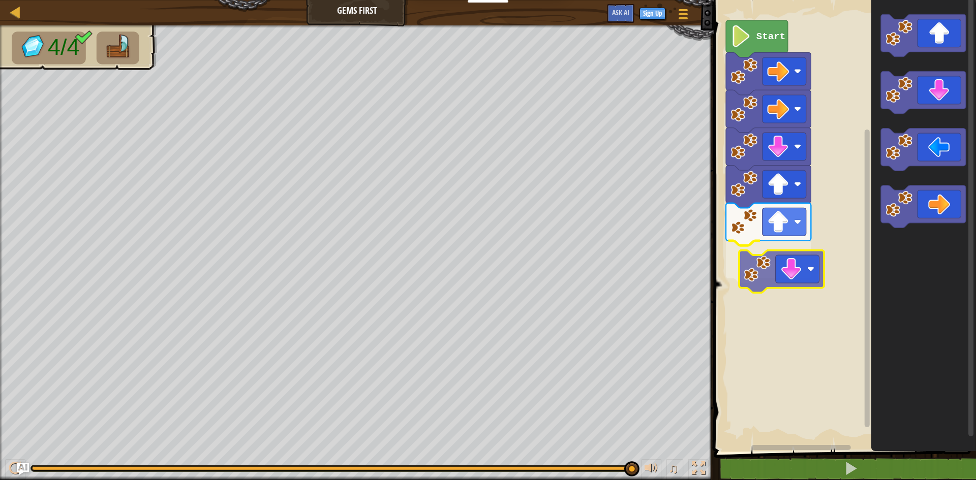
click at [812, 270] on div "Start" at bounding box center [842, 223] width 265 height 457
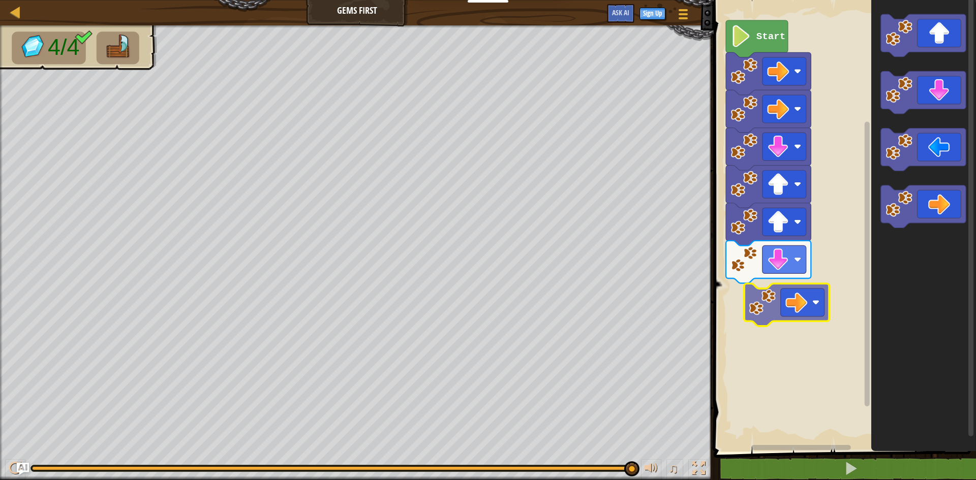
click at [815, 301] on div "Start" at bounding box center [842, 223] width 265 height 457
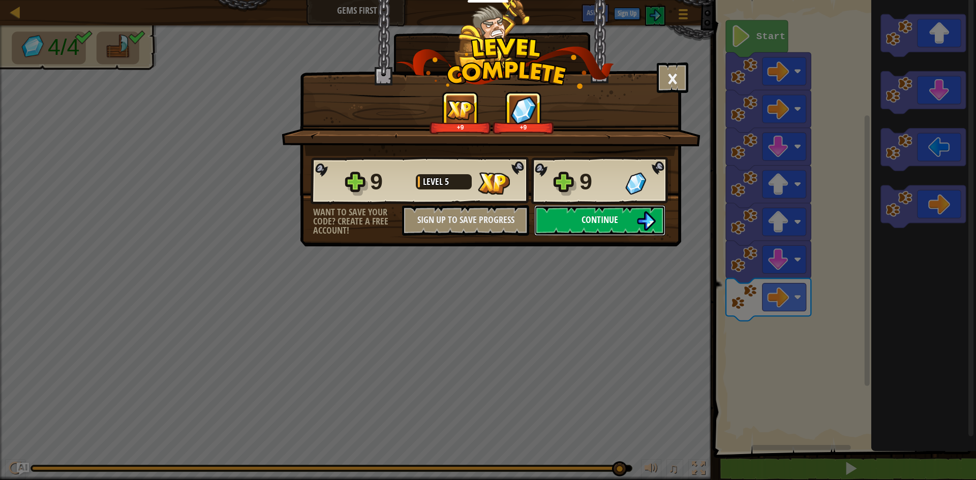
click at [618, 220] on button "Continue" at bounding box center [599, 220] width 131 height 30
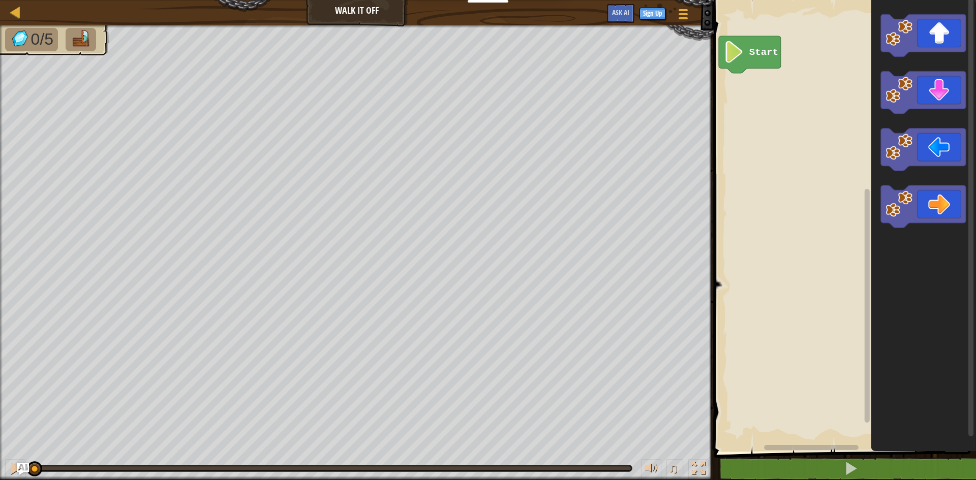
click at [737, 36] on rect "Blockly Workspace" at bounding box center [842, 223] width 265 height 457
click at [750, 55] on rect "Blockly Workspace" at bounding box center [842, 223] width 265 height 457
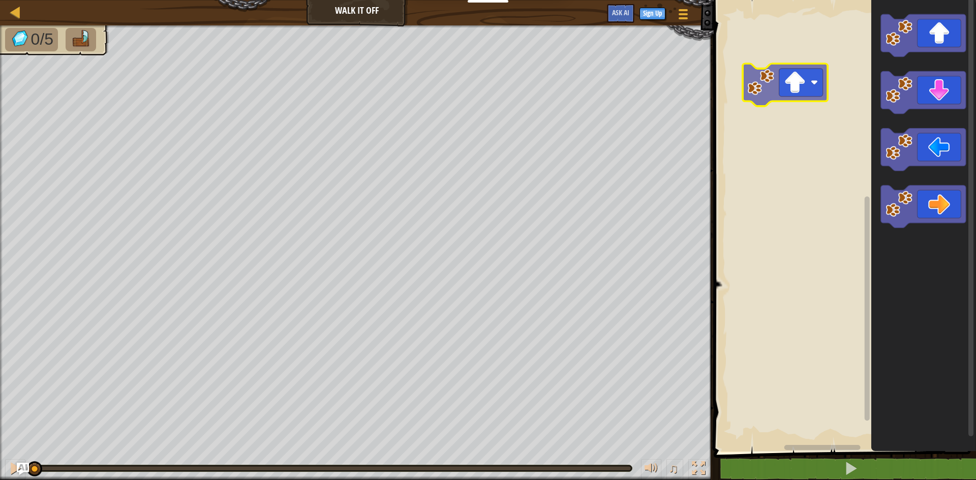
click at [747, 102] on div "Blockly Workspace" at bounding box center [842, 223] width 265 height 457
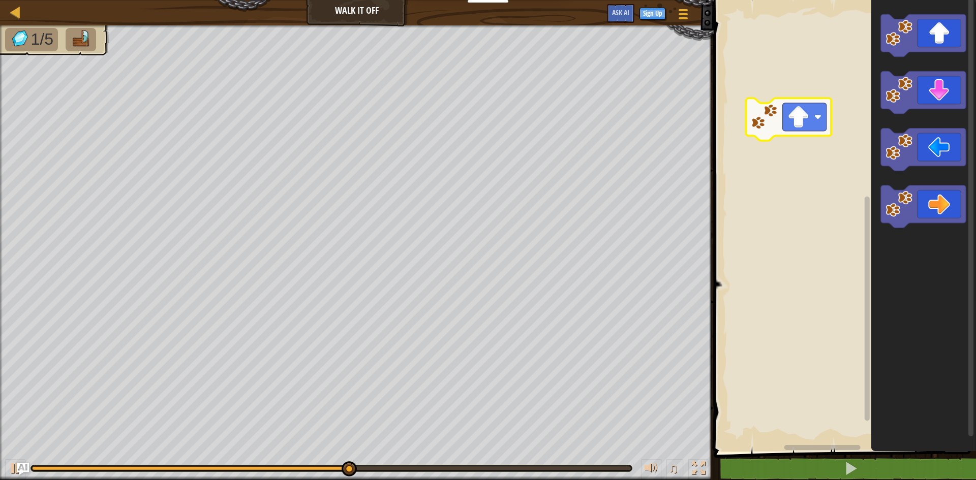
click at [766, 132] on div "Blockly Workspace" at bounding box center [842, 223] width 265 height 457
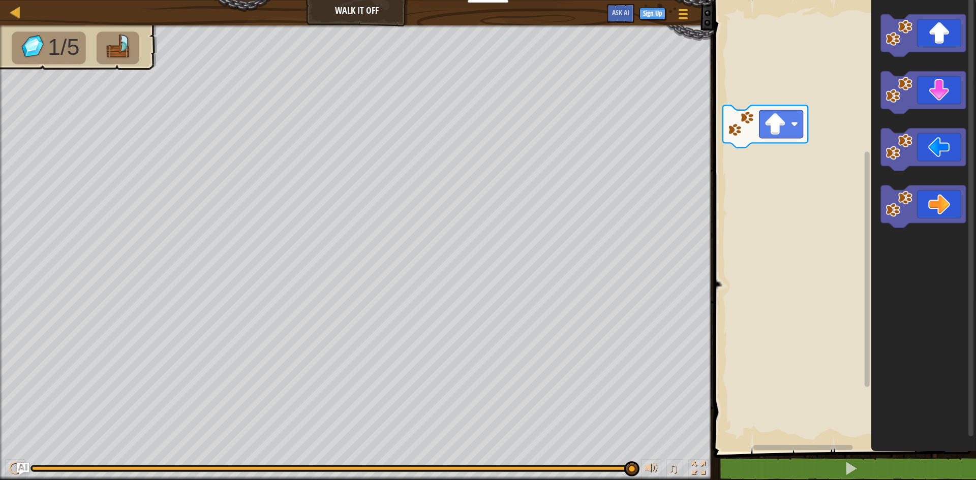
click at [740, 100] on rect "Blockly Workspace" at bounding box center [842, 223] width 265 height 457
click at [758, 105] on g "Blockly Workspace" at bounding box center [765, 126] width 85 height 43
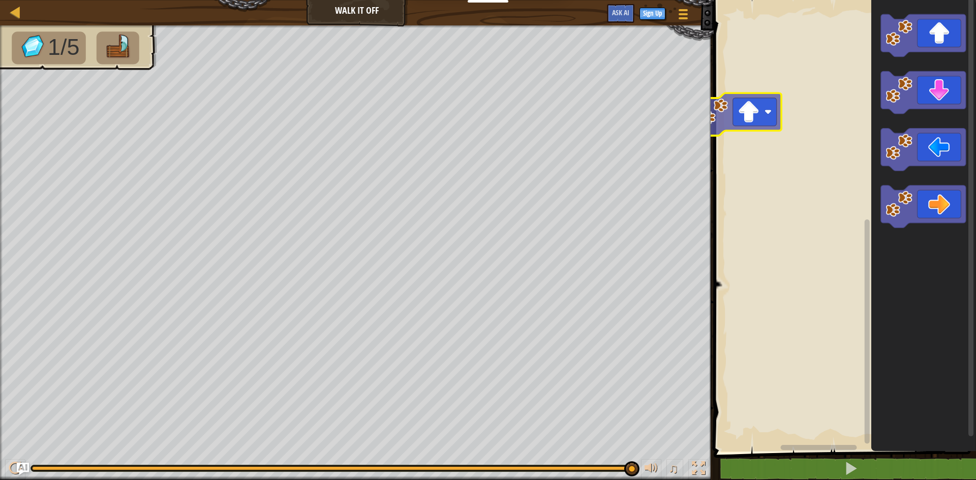
click at [770, 127] on div "Blockly Workspace" at bounding box center [842, 223] width 265 height 457
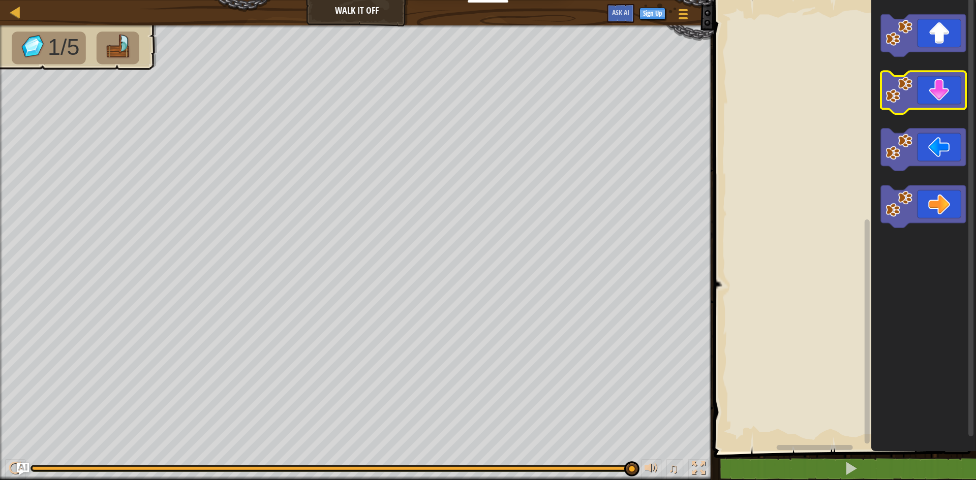
click at [944, 77] on icon "Blockly Workspace" at bounding box center [923, 93] width 85 height 43
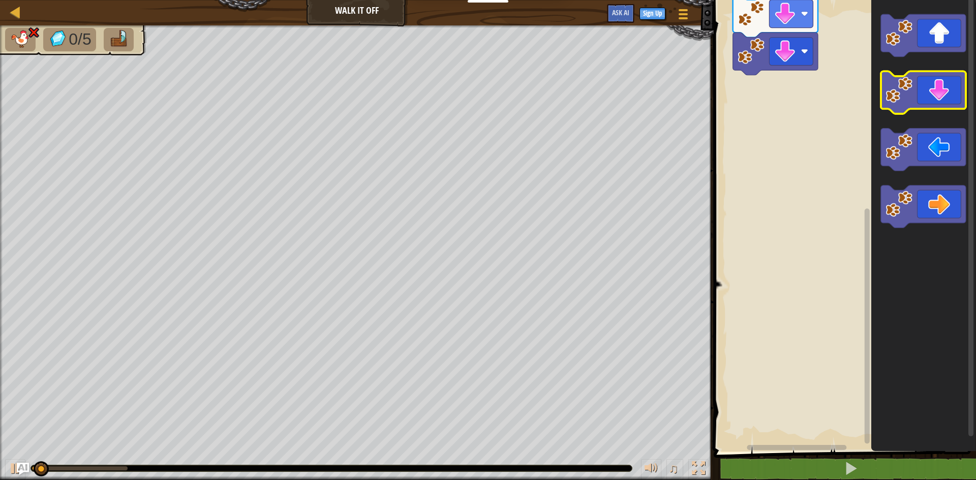
click at [944, 77] on icon "Blockly Workspace" at bounding box center [923, 93] width 85 height 43
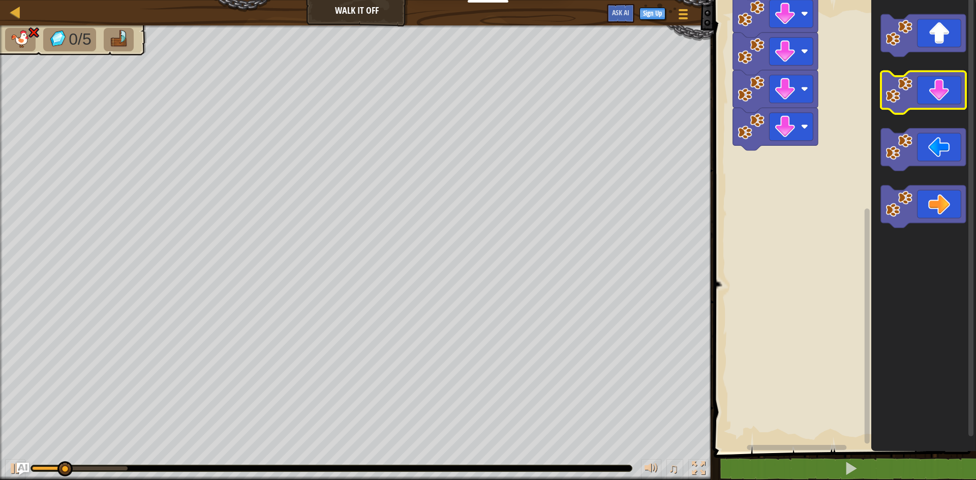
click at [944, 77] on icon "Blockly Workspace" at bounding box center [923, 93] width 85 height 43
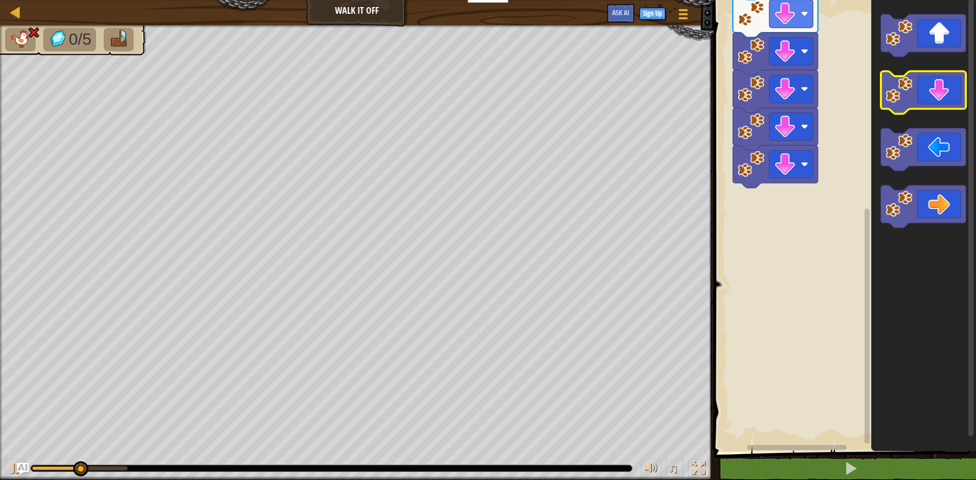
click at [944, 77] on icon "Blockly Workspace" at bounding box center [923, 93] width 85 height 43
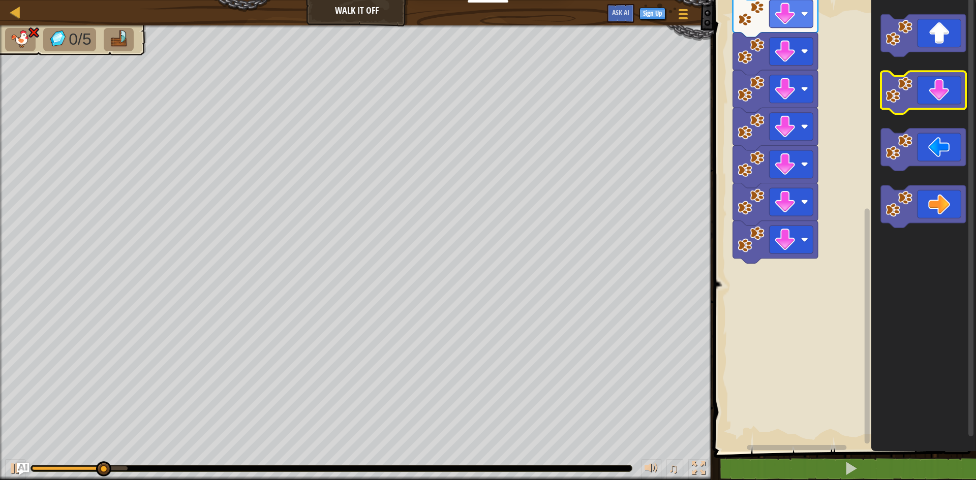
click at [944, 77] on icon "Blockly Workspace" at bounding box center [923, 93] width 85 height 43
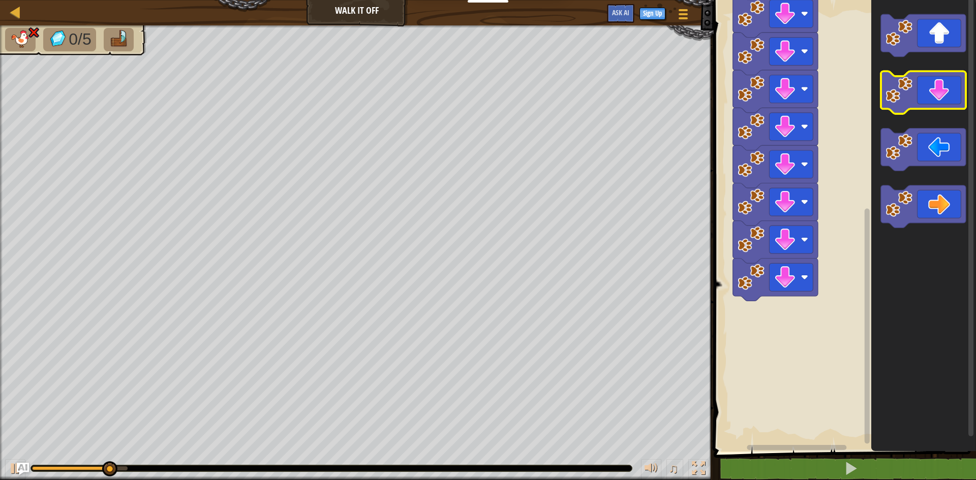
click at [944, 77] on icon "Blockly Workspace" at bounding box center [923, 93] width 85 height 43
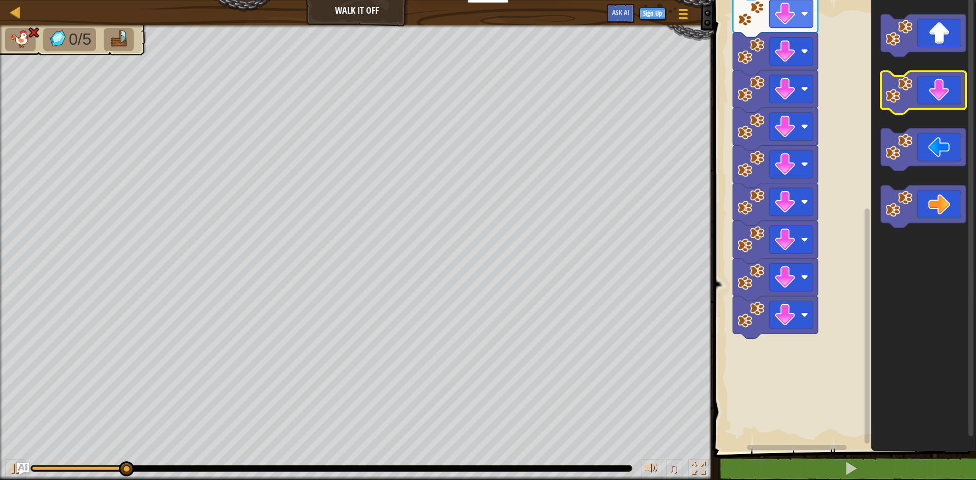
click at [944, 77] on icon "Blockly Workspace" at bounding box center [923, 93] width 85 height 43
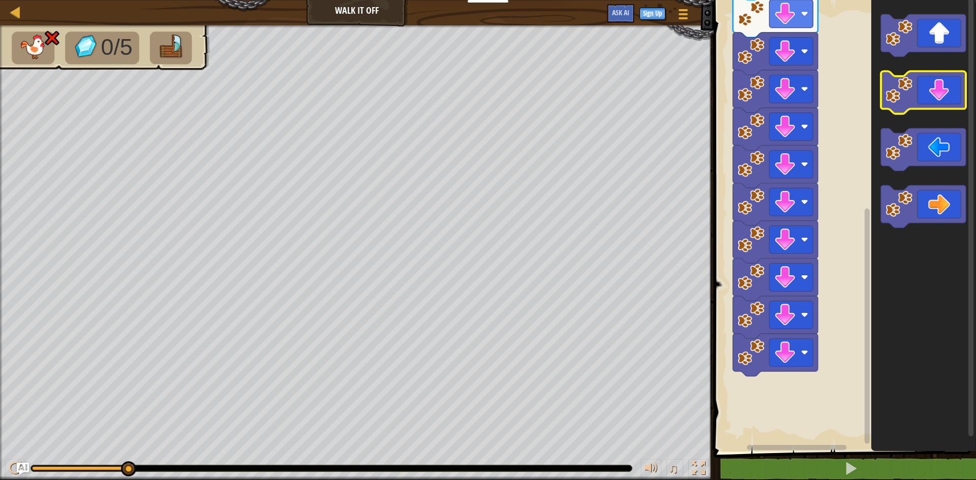
click at [945, 78] on icon "Blockly Workspace" at bounding box center [923, 93] width 85 height 43
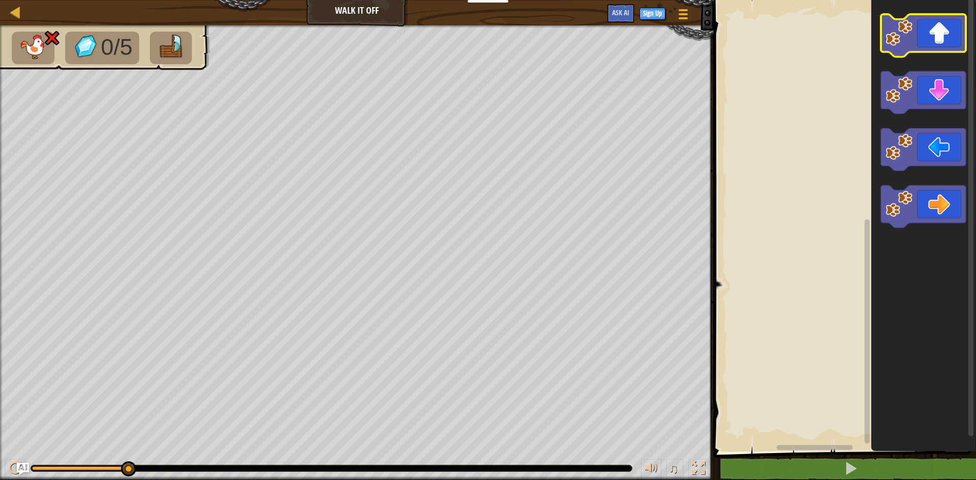
click at [906, 42] on image "Blockly Workspace" at bounding box center [898, 32] width 27 height 27
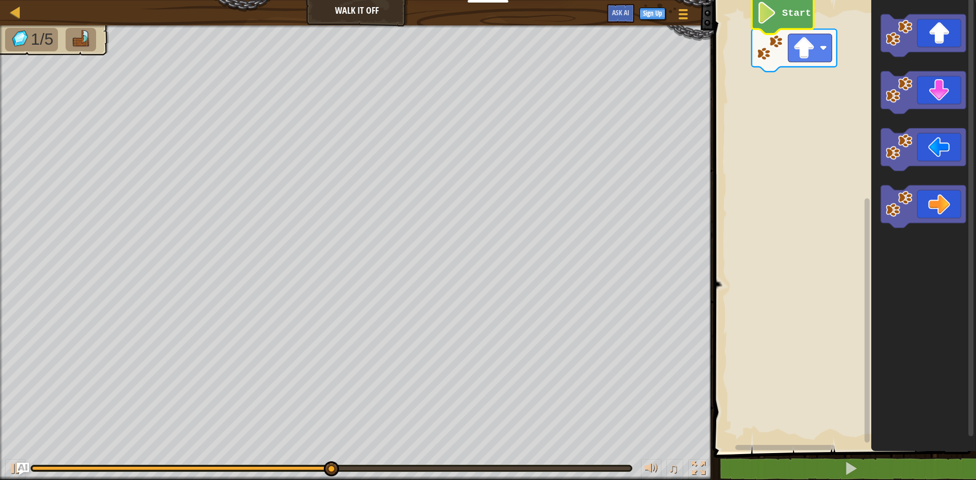
click at [759, 11] on image "Blockly Workspace" at bounding box center [766, 13] width 21 height 22
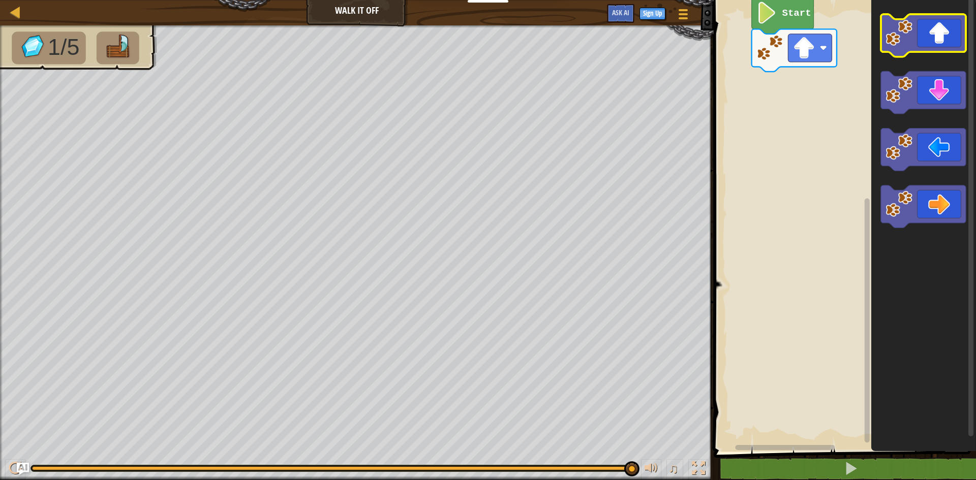
click at [951, 30] on icon "Blockly Workspace" at bounding box center [923, 35] width 85 height 43
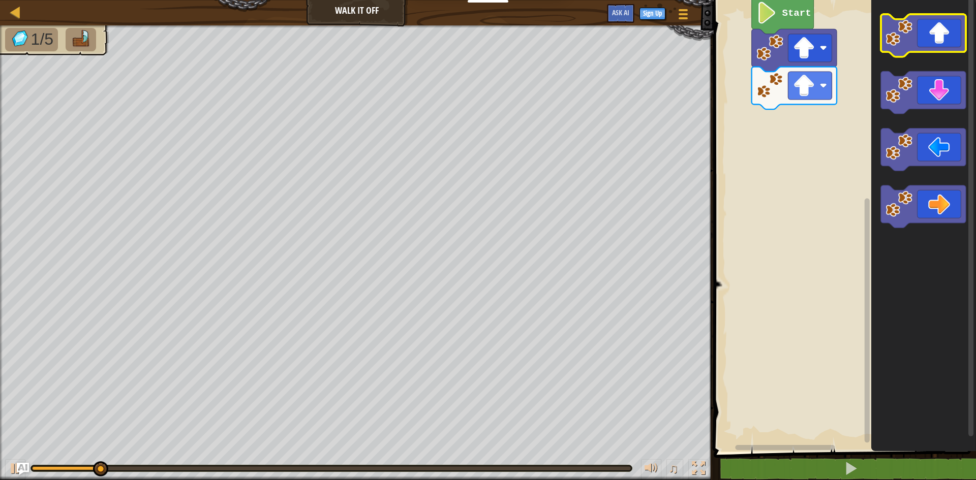
click at [951, 30] on icon "Blockly Workspace" at bounding box center [923, 35] width 85 height 43
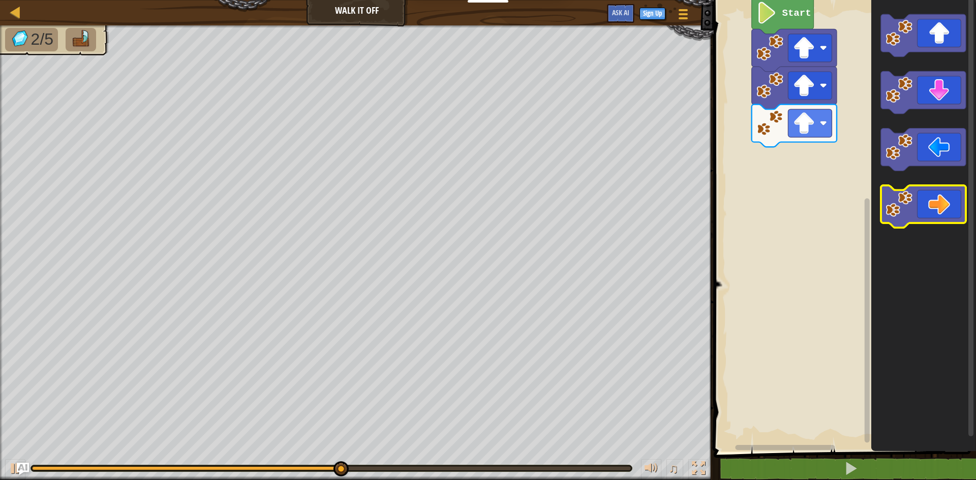
click at [954, 199] on icon "Blockly Workspace" at bounding box center [923, 206] width 85 height 43
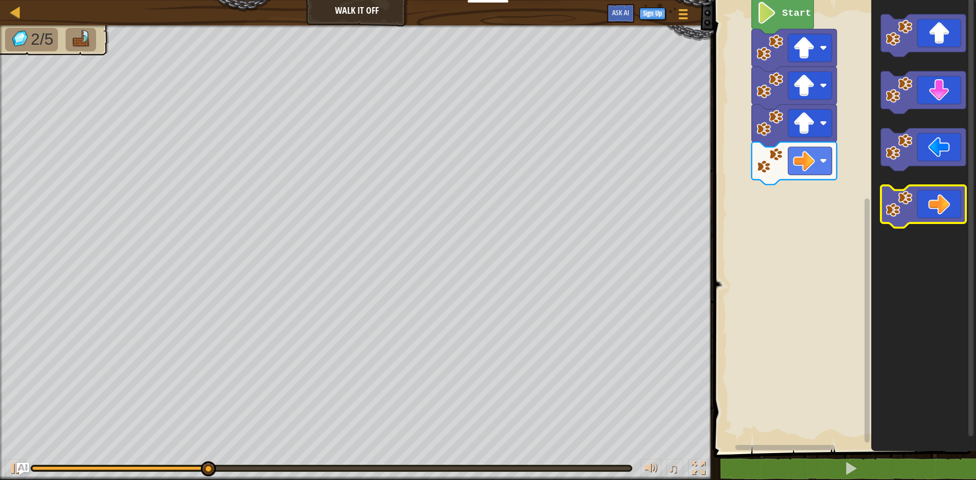
click at [953, 199] on icon "Blockly Workspace" at bounding box center [923, 206] width 85 height 43
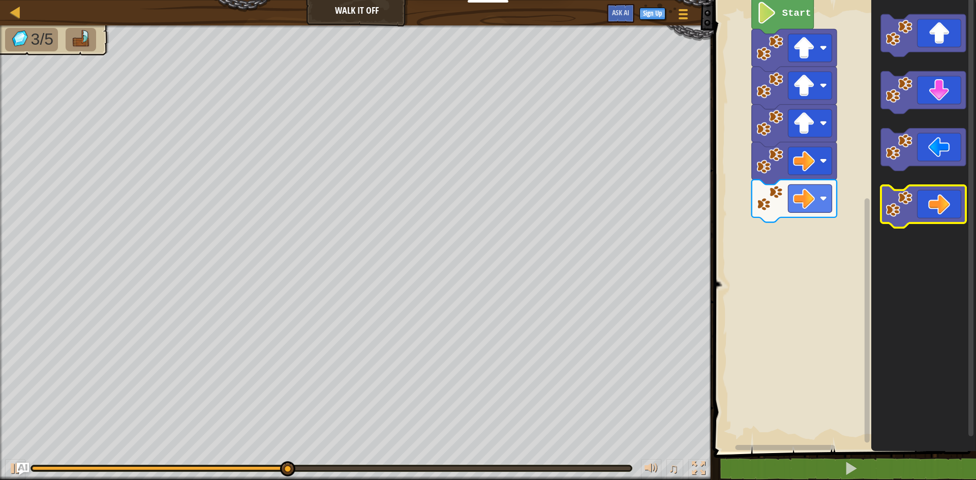
click at [953, 199] on icon "Blockly Workspace" at bounding box center [923, 206] width 85 height 43
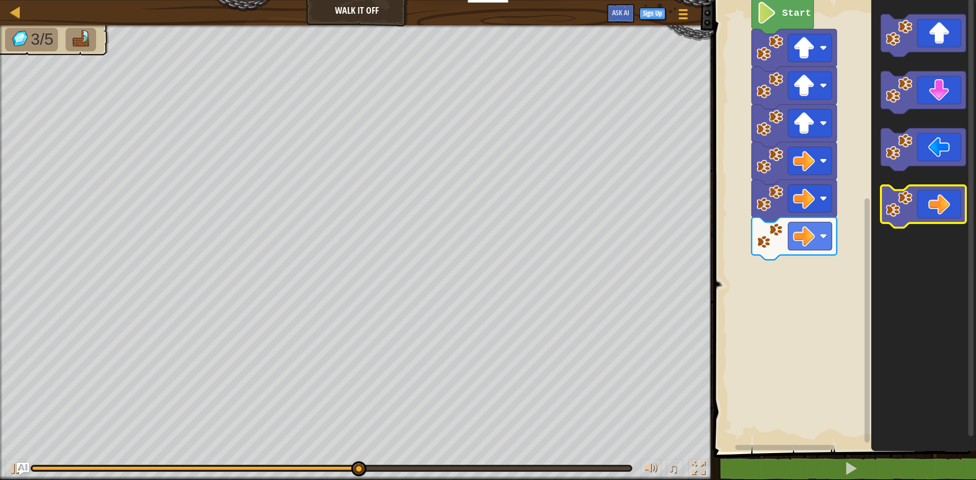
click at [953, 199] on icon "Blockly Workspace" at bounding box center [923, 206] width 85 height 43
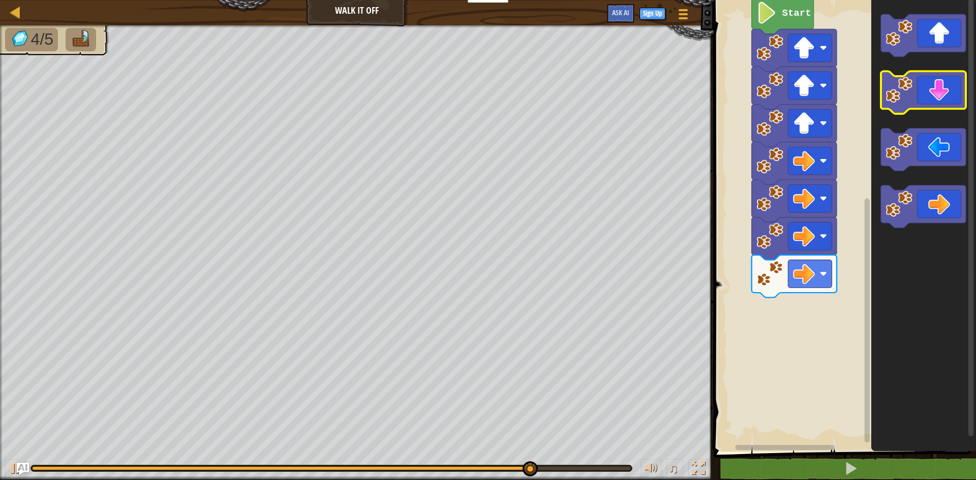
click at [927, 83] on icon "Blockly Workspace" at bounding box center [923, 93] width 85 height 43
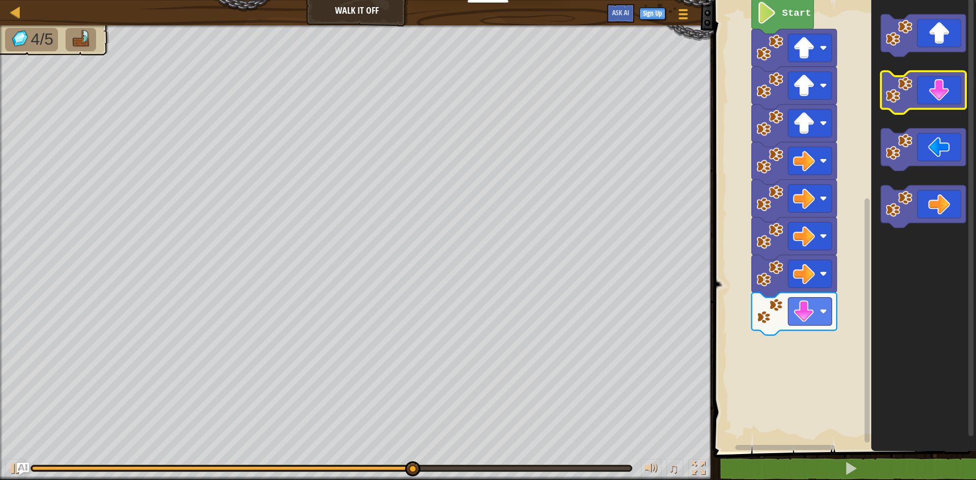
click at [927, 83] on icon "Blockly Workspace" at bounding box center [923, 93] width 85 height 43
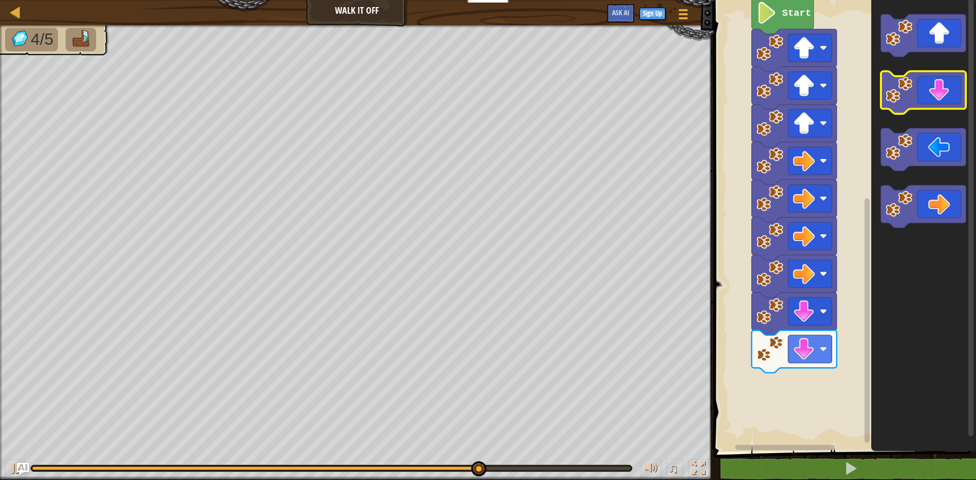
click at [927, 83] on icon "Blockly Workspace" at bounding box center [923, 93] width 85 height 43
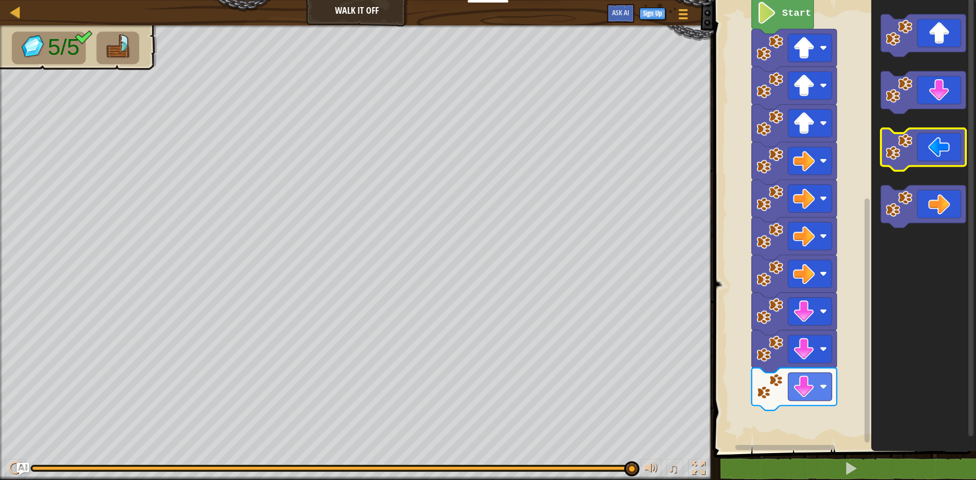
click at [941, 156] on icon "Blockly Workspace" at bounding box center [923, 150] width 85 height 43
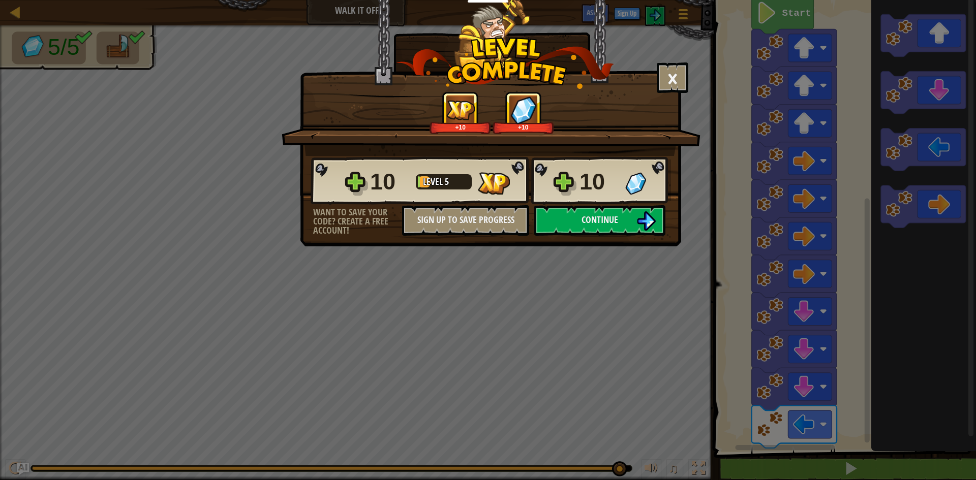
click at [568, 179] on div "10 Level 5 10" at bounding box center [490, 180] width 360 height 49
click at [420, 177] on div at bounding box center [444, 181] width 56 height 15
click at [584, 209] on button "Continue" at bounding box center [599, 220] width 131 height 30
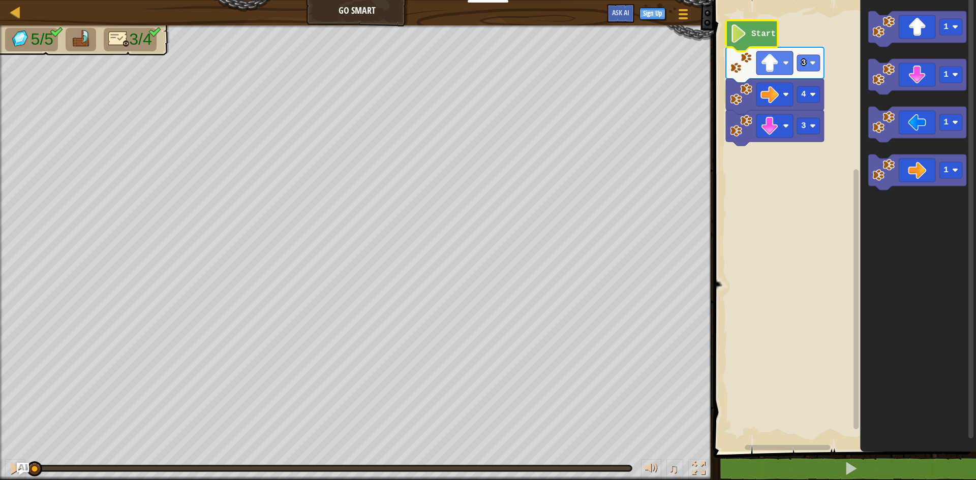
click at [749, 24] on icon "Blockly Workspace" at bounding box center [752, 35] width 52 height 31
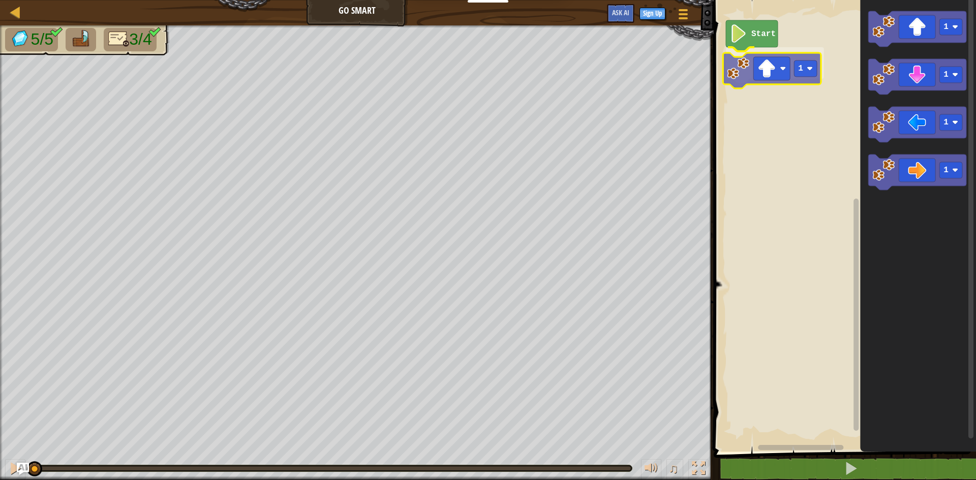
click at [763, 71] on div "Start 1 1 1 1 1 1" at bounding box center [842, 223] width 265 height 457
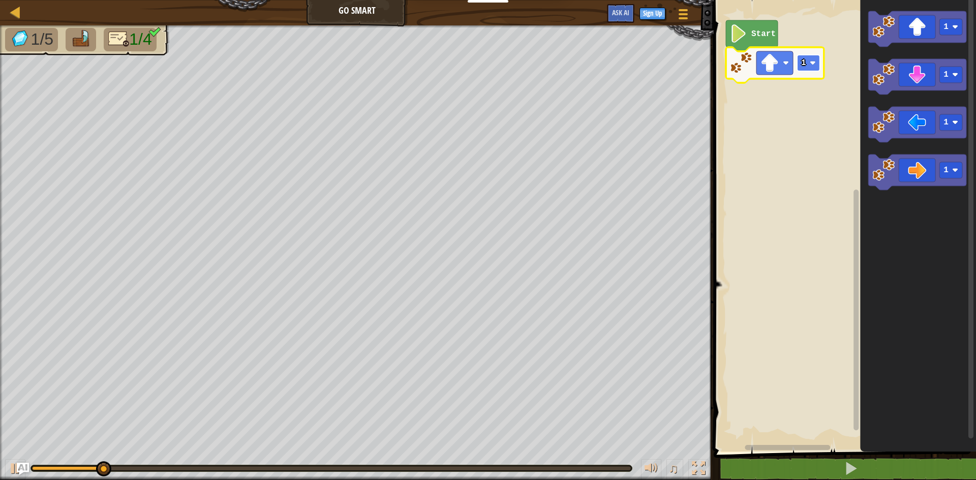
click at [813, 64] on image "Blockly Workspace" at bounding box center [812, 63] width 6 height 6
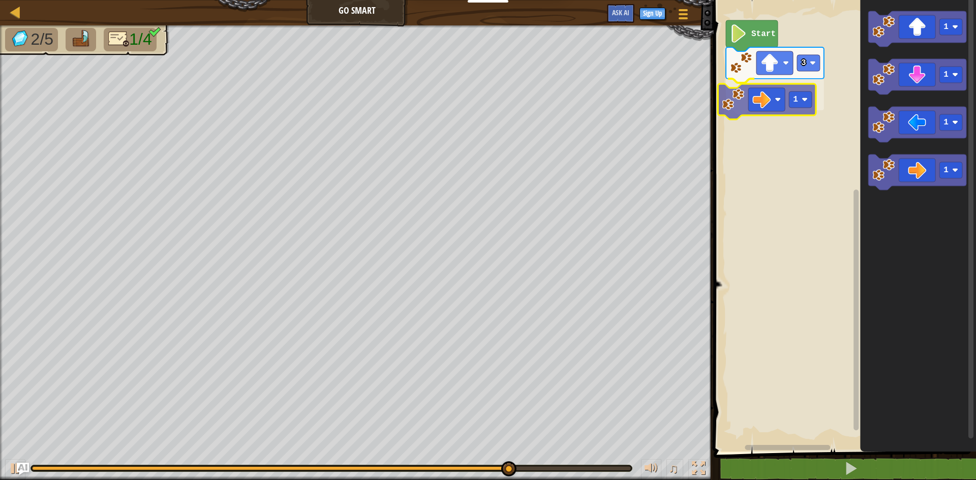
click at [780, 94] on div "Start 3 1 1 1 1 1 1" at bounding box center [842, 223] width 265 height 457
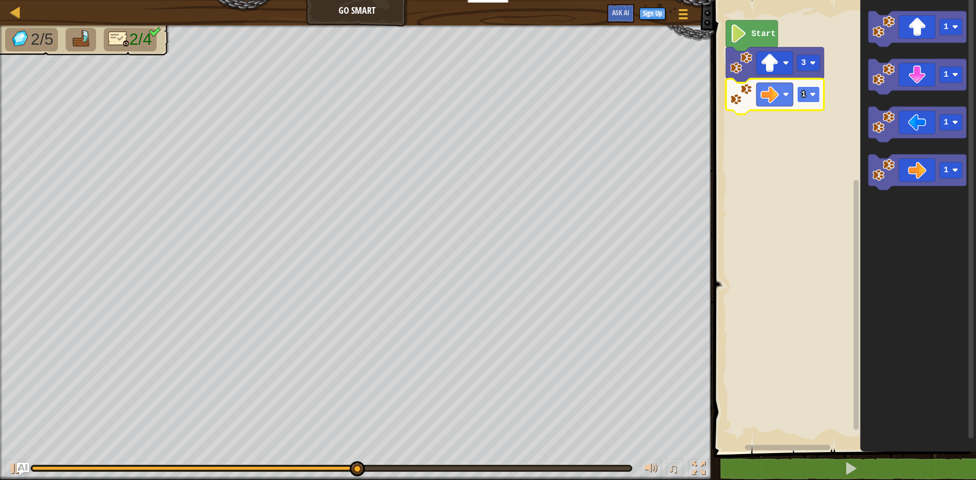
click at [814, 98] on image "Blockly Workspace" at bounding box center [812, 94] width 6 height 6
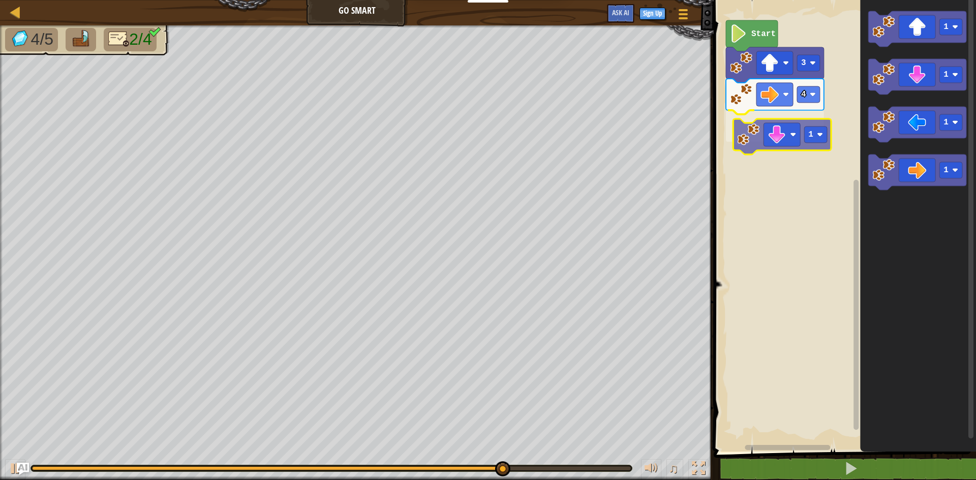
click at [782, 147] on div "Start 3 4 1 1 1 1 1 1" at bounding box center [842, 223] width 265 height 457
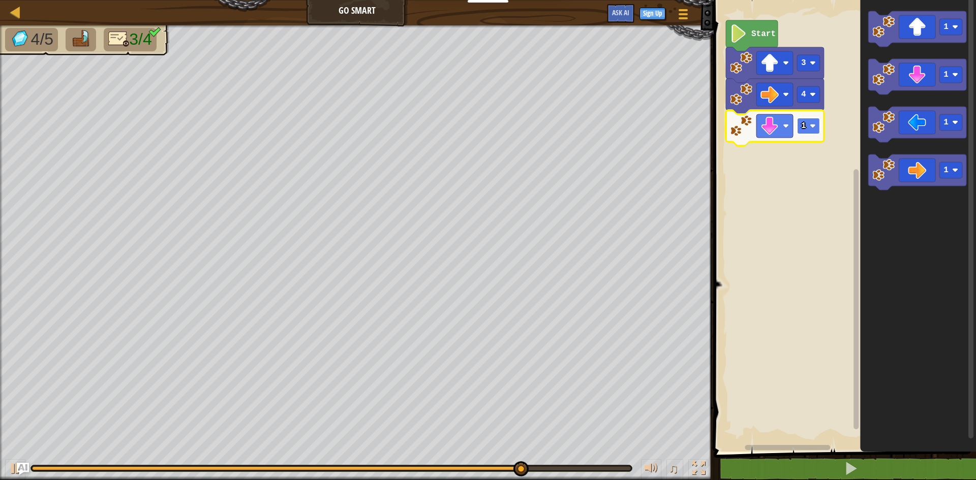
click at [813, 130] on rect "Blockly Workspace" at bounding box center [808, 126] width 23 height 16
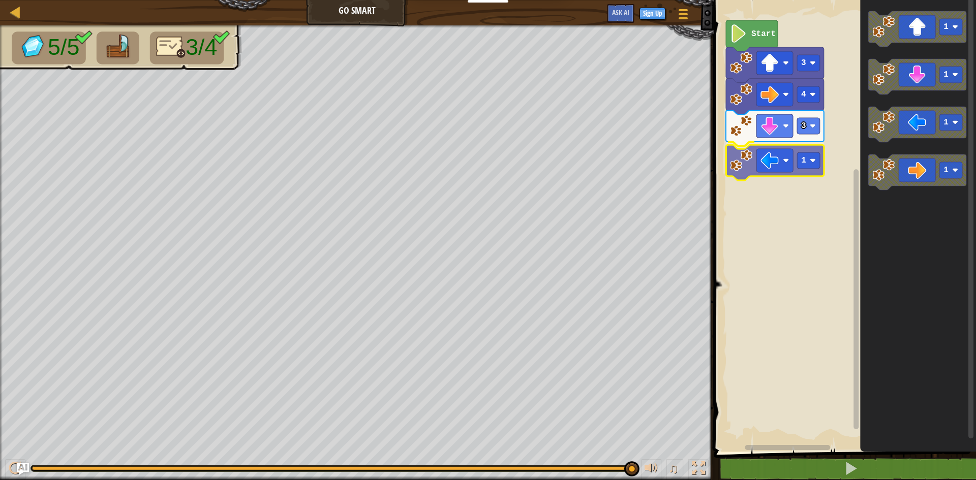
click at [768, 150] on div "Start 3 4 3 1 1 1 1 1 1" at bounding box center [842, 223] width 265 height 457
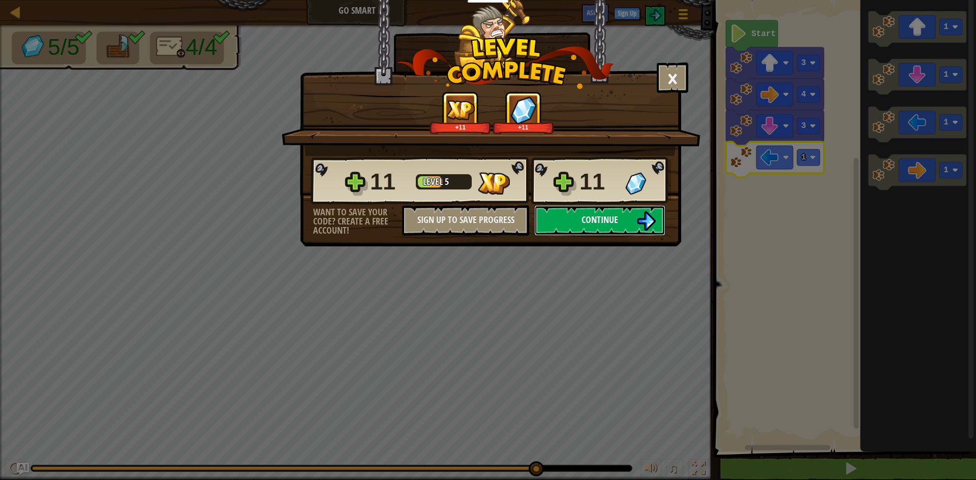
click at [608, 205] on button "Continue" at bounding box center [599, 220] width 131 height 30
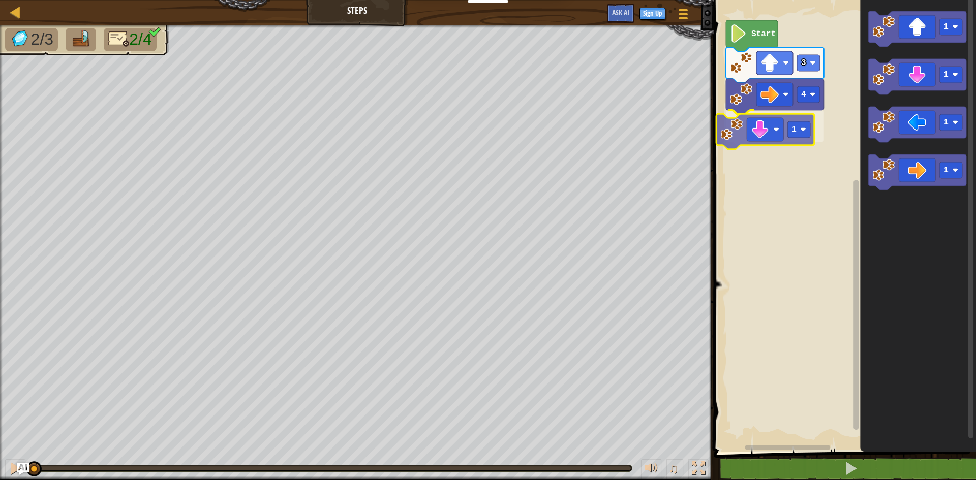
click at [771, 118] on div "4 1 3 Start 1 1 1 1 1" at bounding box center [842, 223] width 265 height 457
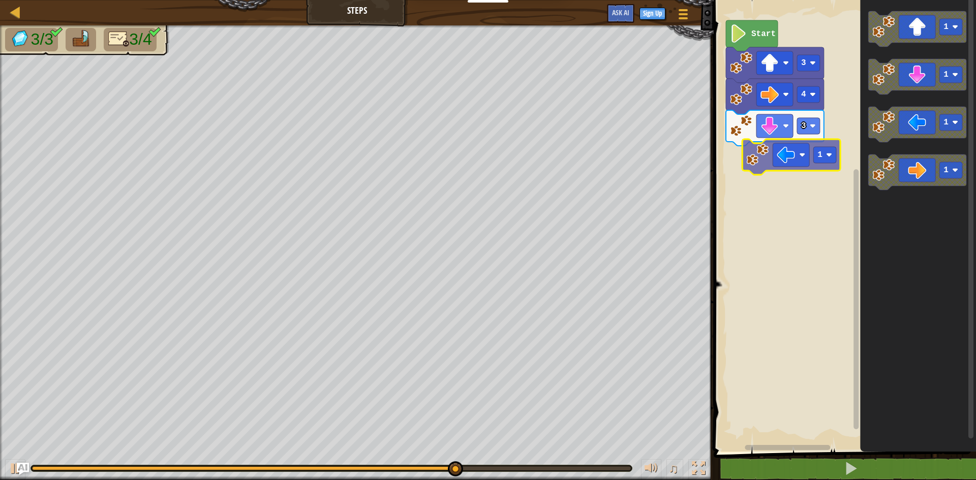
click at [812, 151] on div "Start 3 4 3 1 1 1 1 1" at bounding box center [842, 223] width 265 height 457
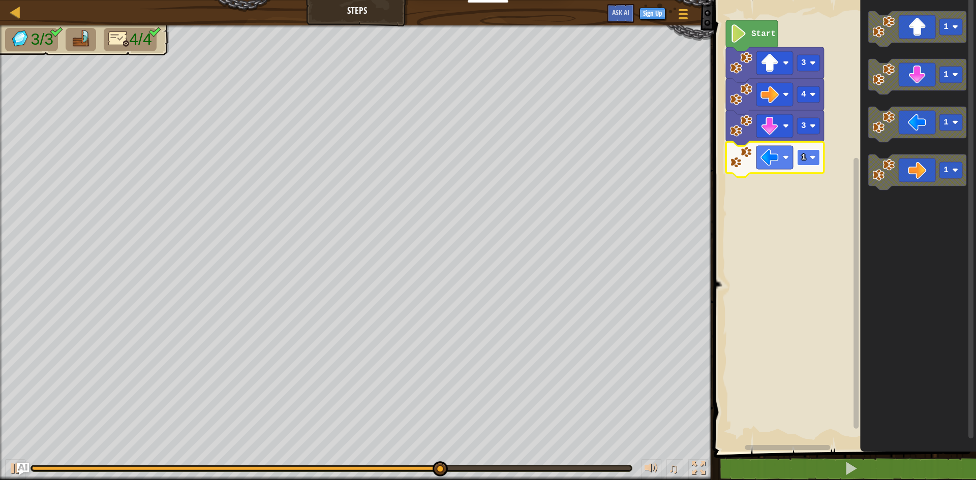
click at [812, 156] on image "Blockly Workspace" at bounding box center [812, 157] width 6 height 6
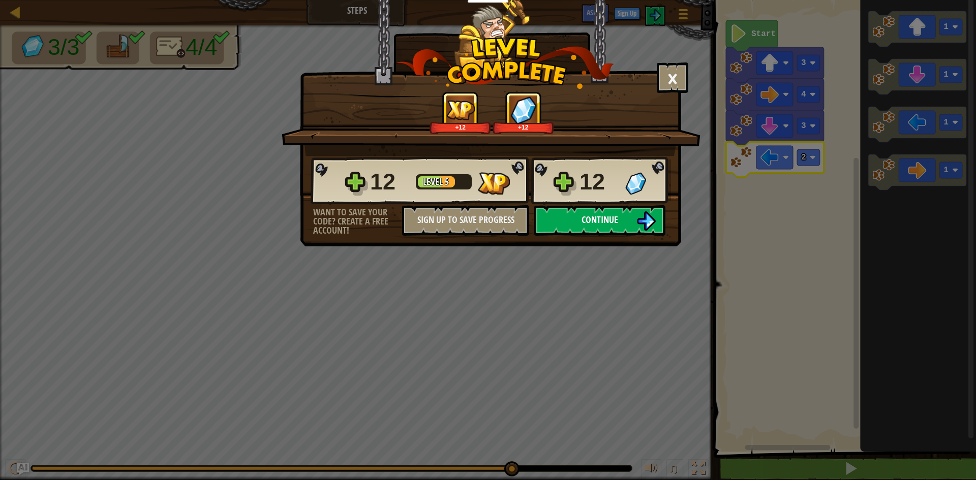
click at [640, 211] on img at bounding box center [645, 220] width 19 height 19
